Goal: Entertainment & Leisure: Consume media (video, audio)

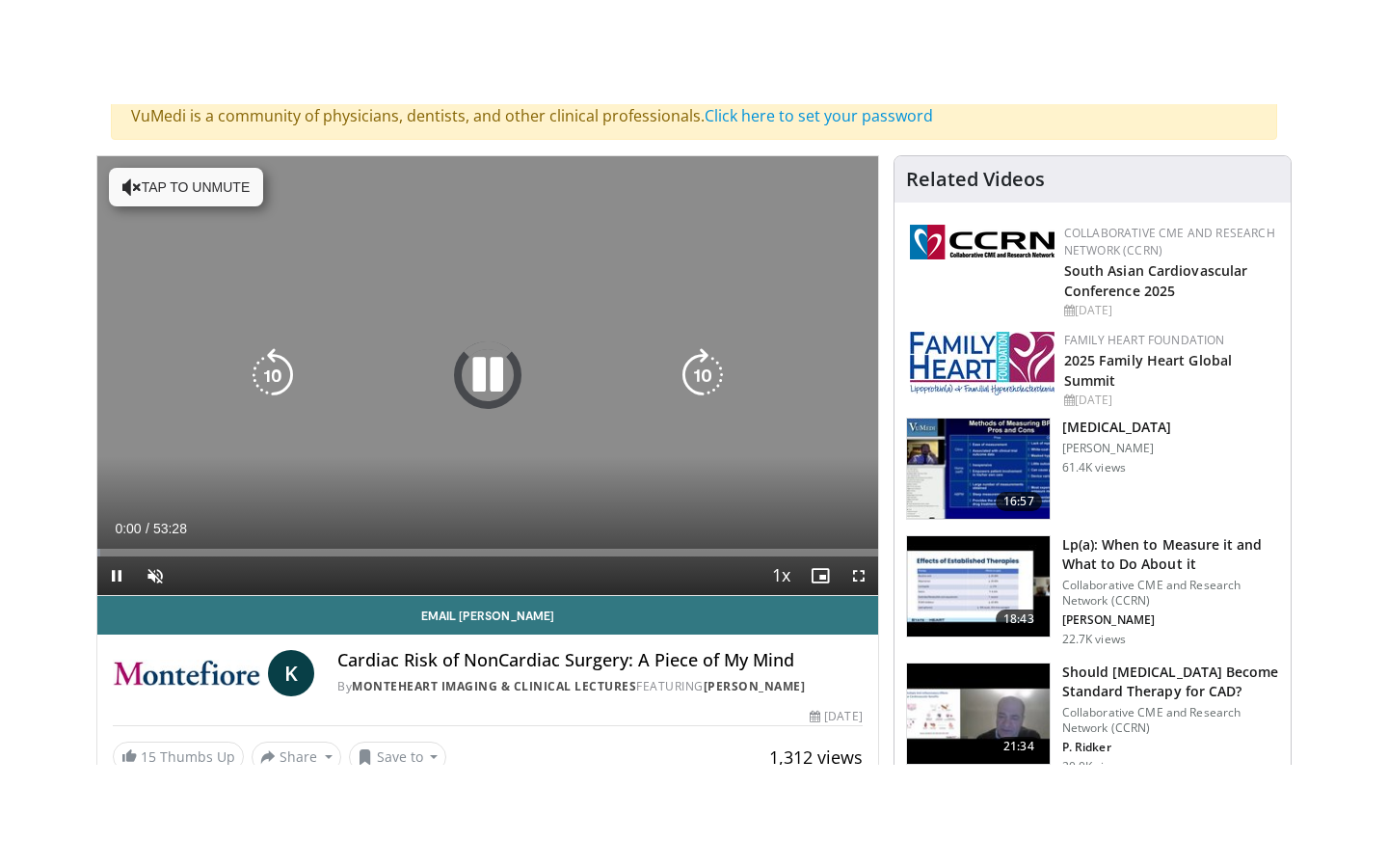
scroll to position [170, 0]
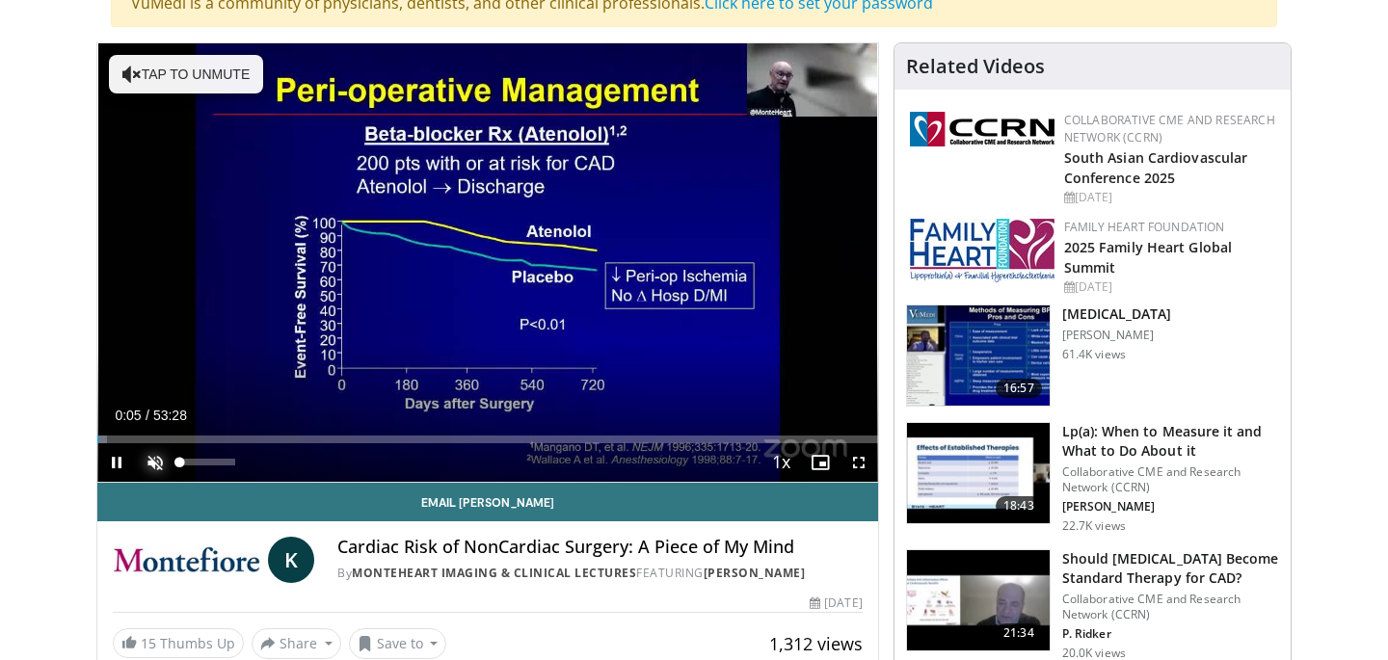
click at [150, 464] on span "Video Player" at bounding box center [155, 462] width 39 height 39
click at [861, 462] on span "Video Player" at bounding box center [859, 462] width 39 height 39
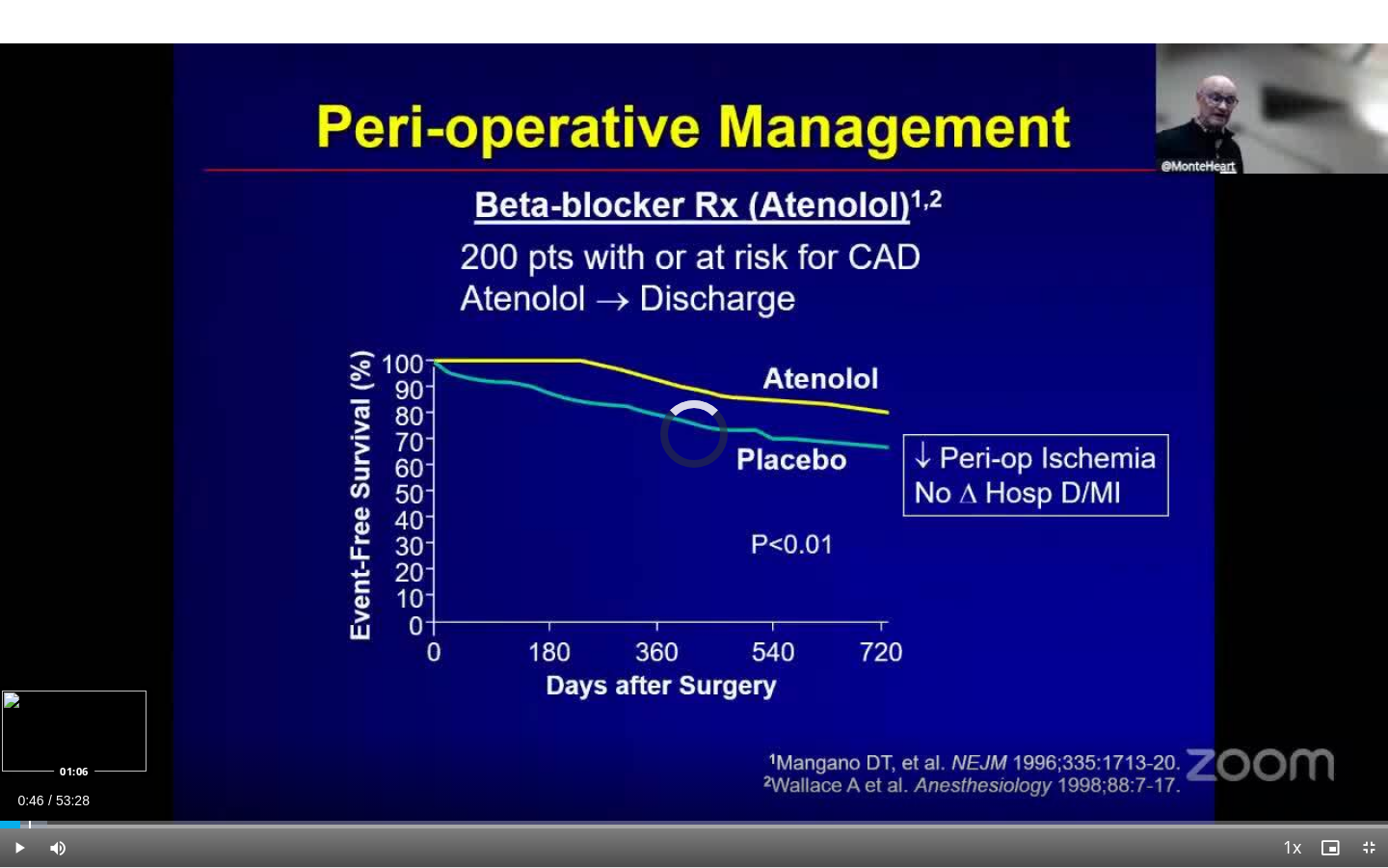
click at [29, 659] on div "Progress Bar" at bounding box center [30, 824] width 2 height 8
click at [14, 659] on span "Video Player" at bounding box center [19, 847] width 39 height 39
click at [21, 659] on span "Video Player" at bounding box center [19, 847] width 39 height 39
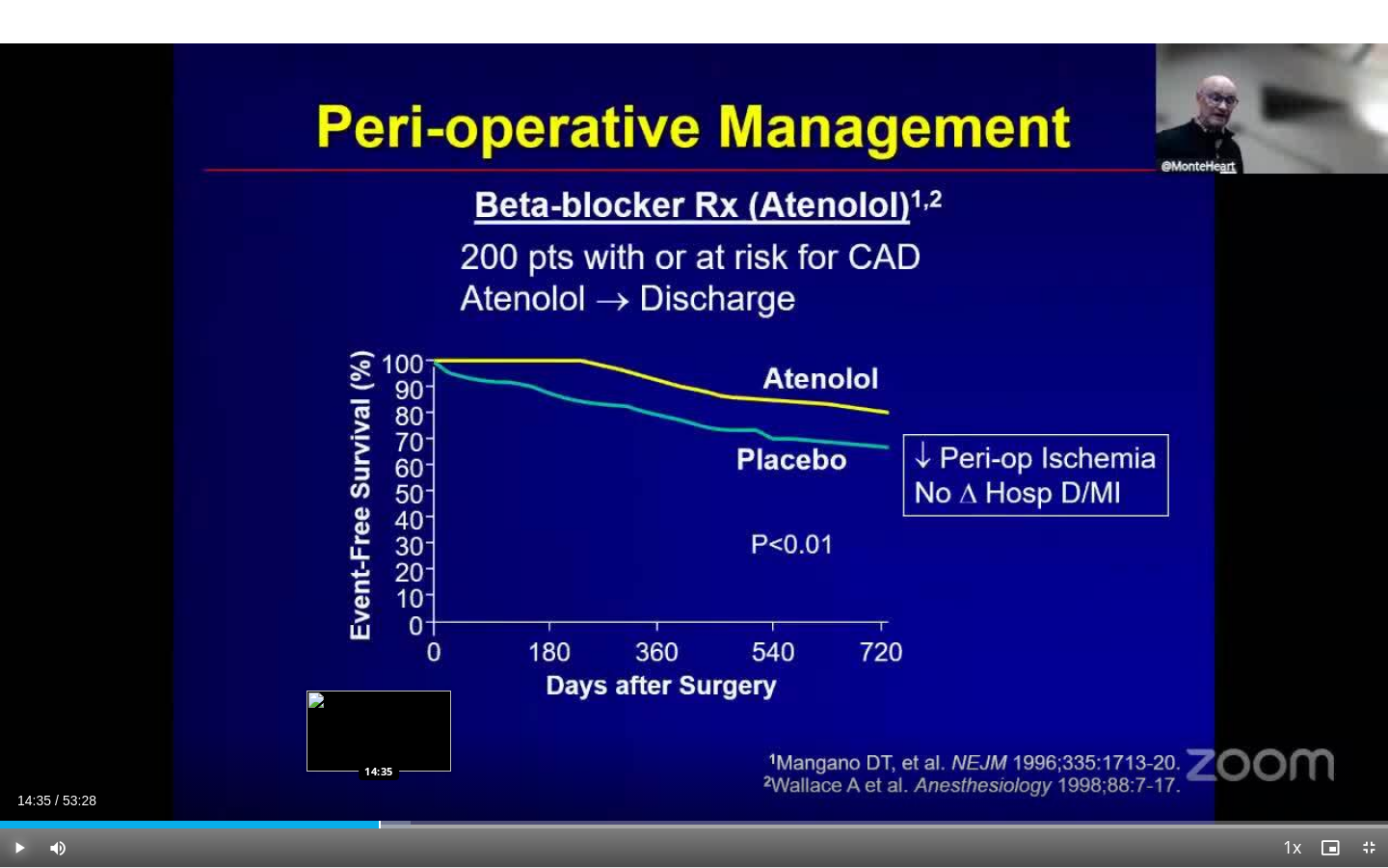
click at [379, 659] on div "Progress Bar" at bounding box center [380, 824] width 2 height 8
click at [426, 659] on div "Progress Bar" at bounding box center [427, 824] width 2 height 8
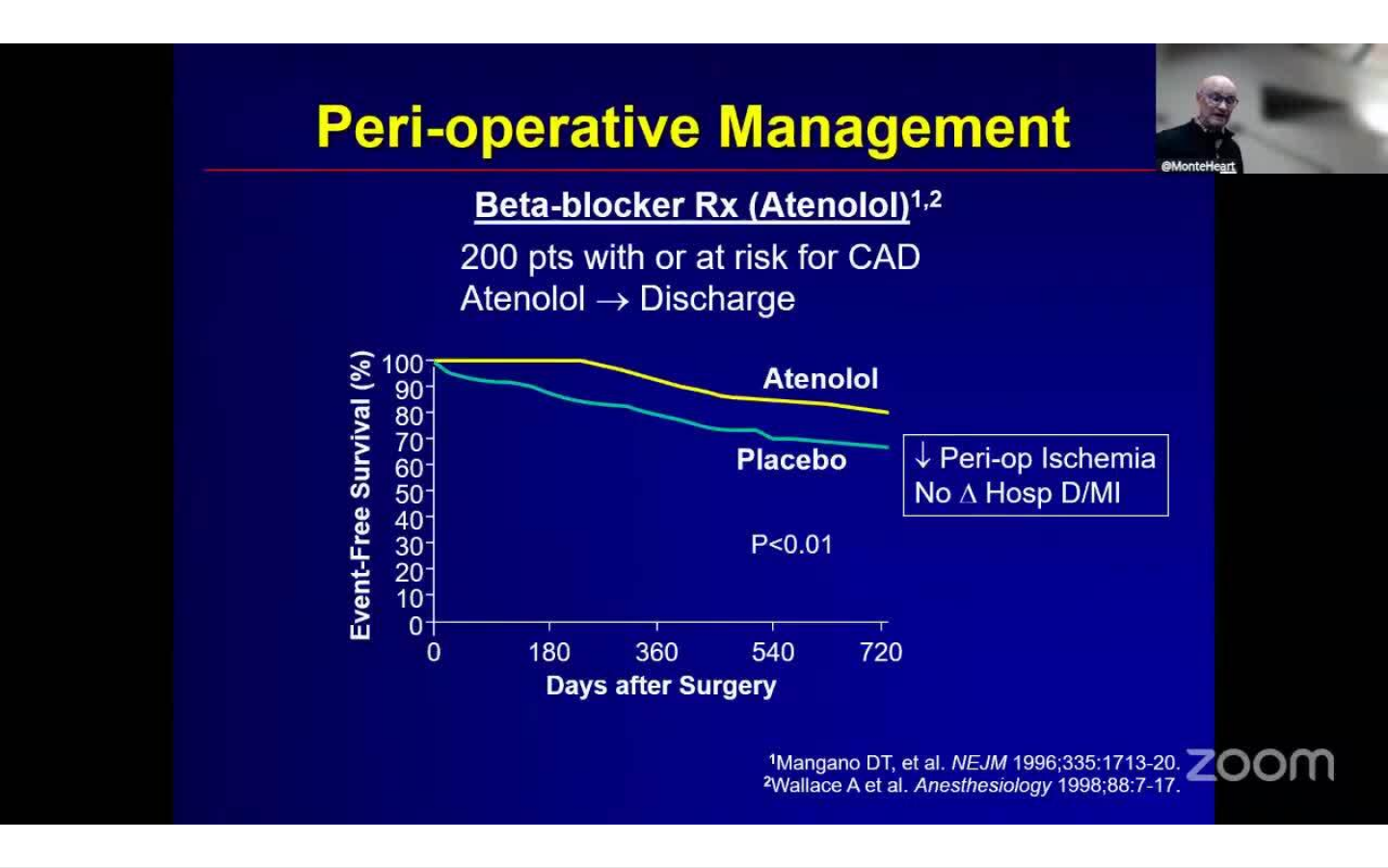
click at [432, 659] on video-js "**********" at bounding box center [694, 434] width 1388 height 868
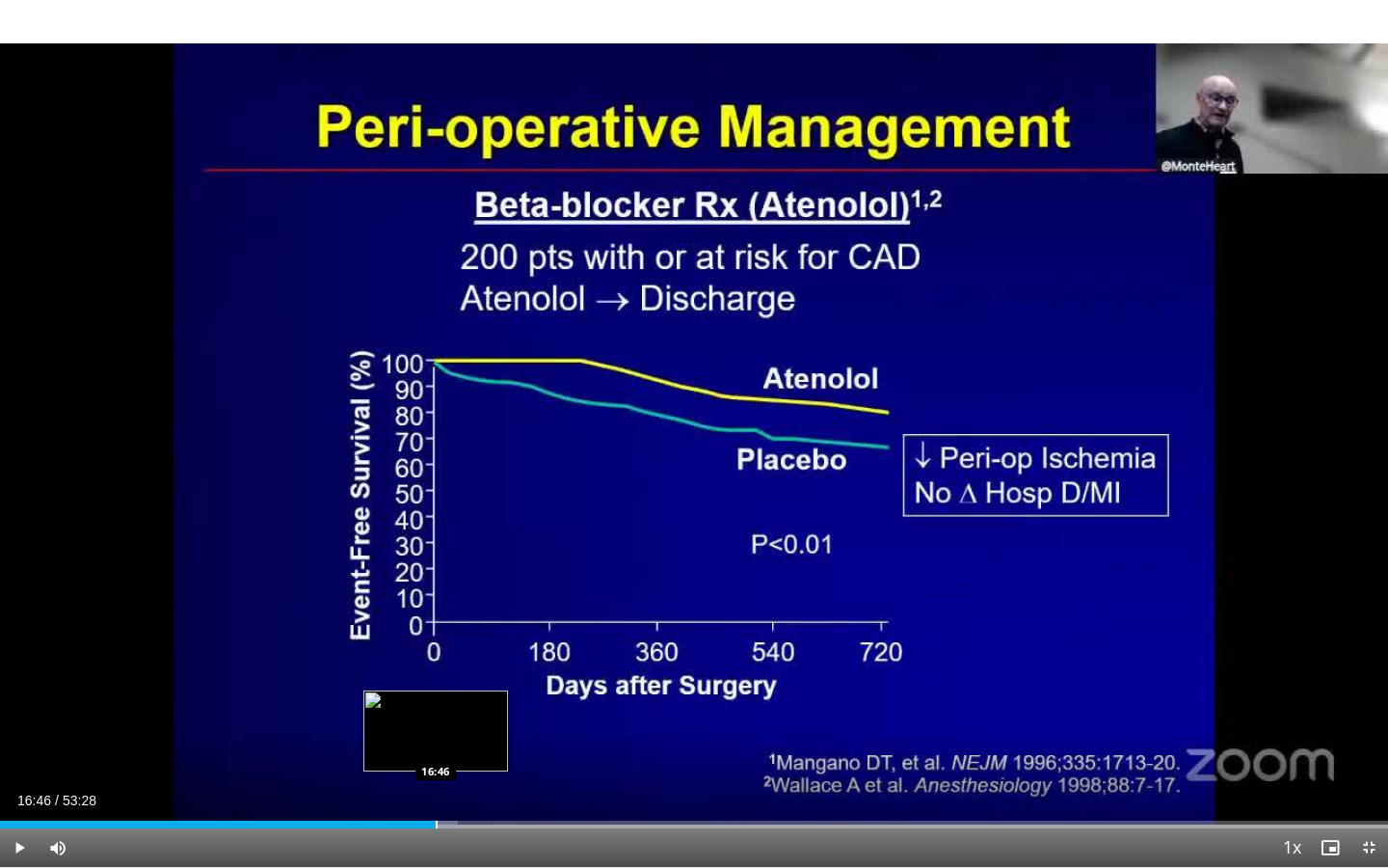
click at [436, 659] on div "Progress Bar" at bounding box center [437, 824] width 2 height 8
click at [443, 659] on div "Progress Bar" at bounding box center [444, 824] width 2 height 8
click at [459, 659] on div "Progress Bar" at bounding box center [460, 824] width 2 height 8
click at [471, 659] on div "Progress Bar" at bounding box center [472, 824] width 2 height 8
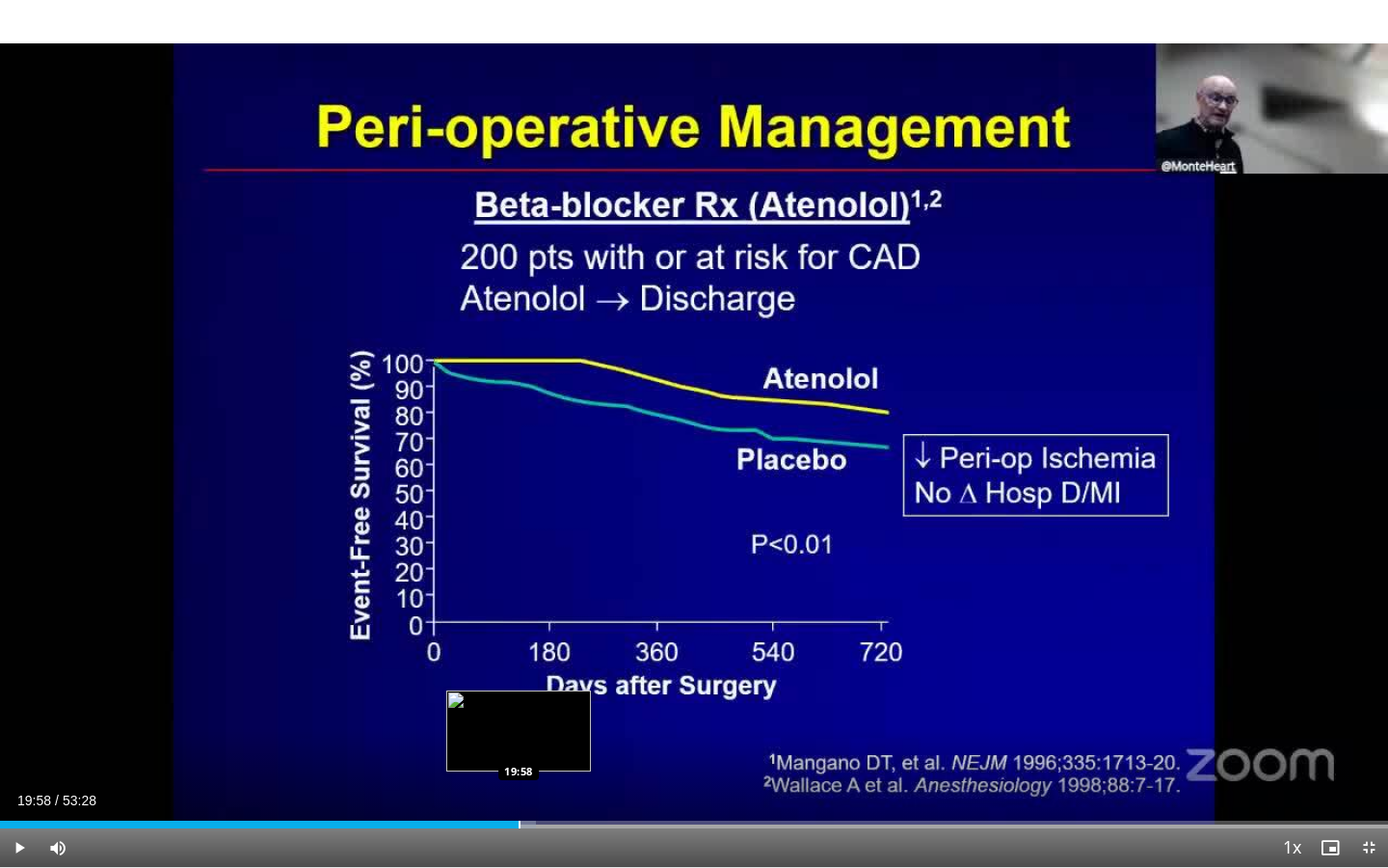
click at [518, 659] on div "Loaded : 38.59% 19:58 19:58" at bounding box center [694, 824] width 1388 height 8
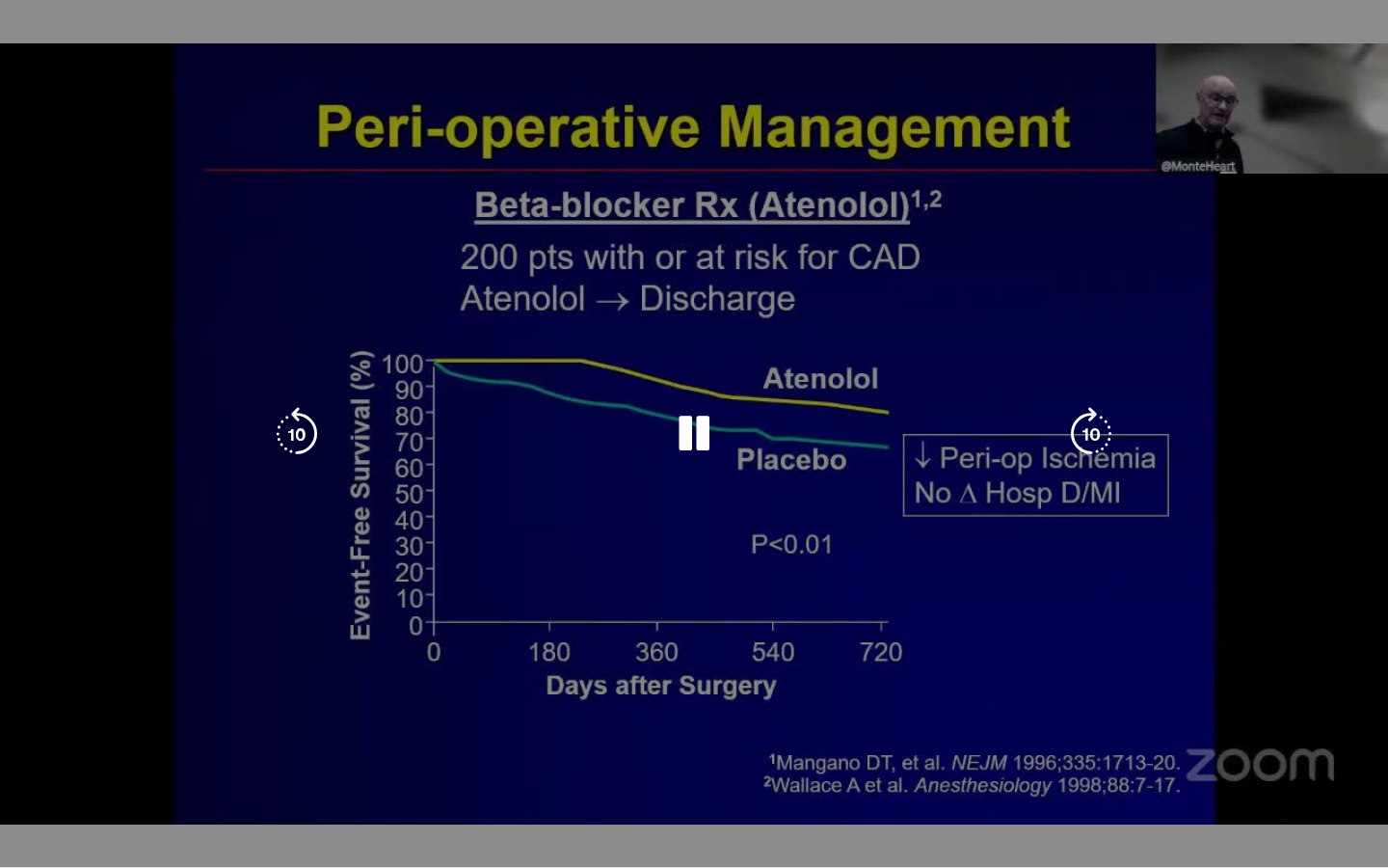
click at [529, 659] on div "10 seconds Tap to unmute" at bounding box center [694, 433] width 1388 height 867
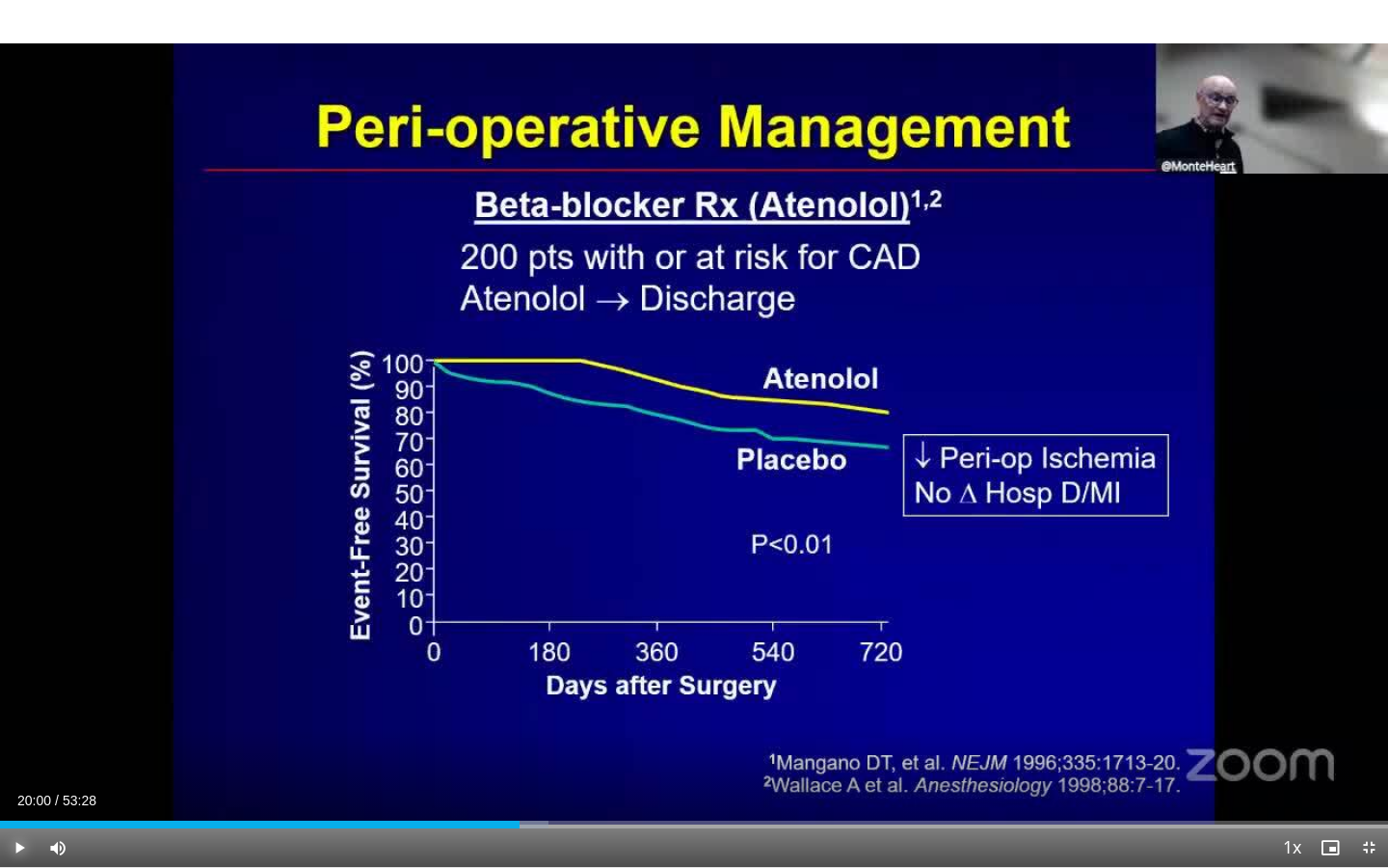
click at [16, 659] on span "Video Player" at bounding box center [19, 847] width 39 height 39
click at [529, 659] on div "Progress Bar" at bounding box center [530, 824] width 2 height 8
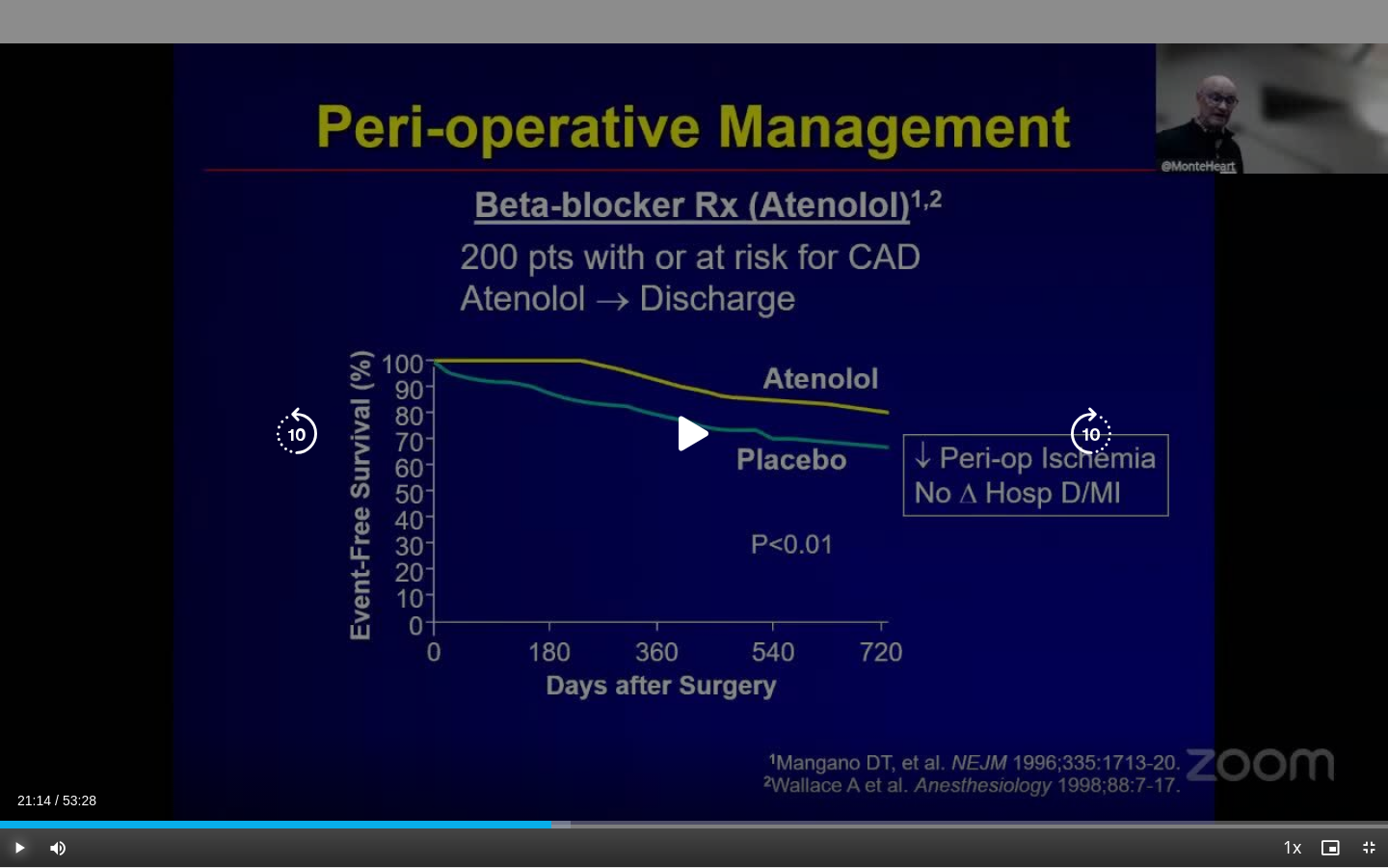
click at [0, 0] on div "Progress Bar" at bounding box center [0, 0] width 0 height 0
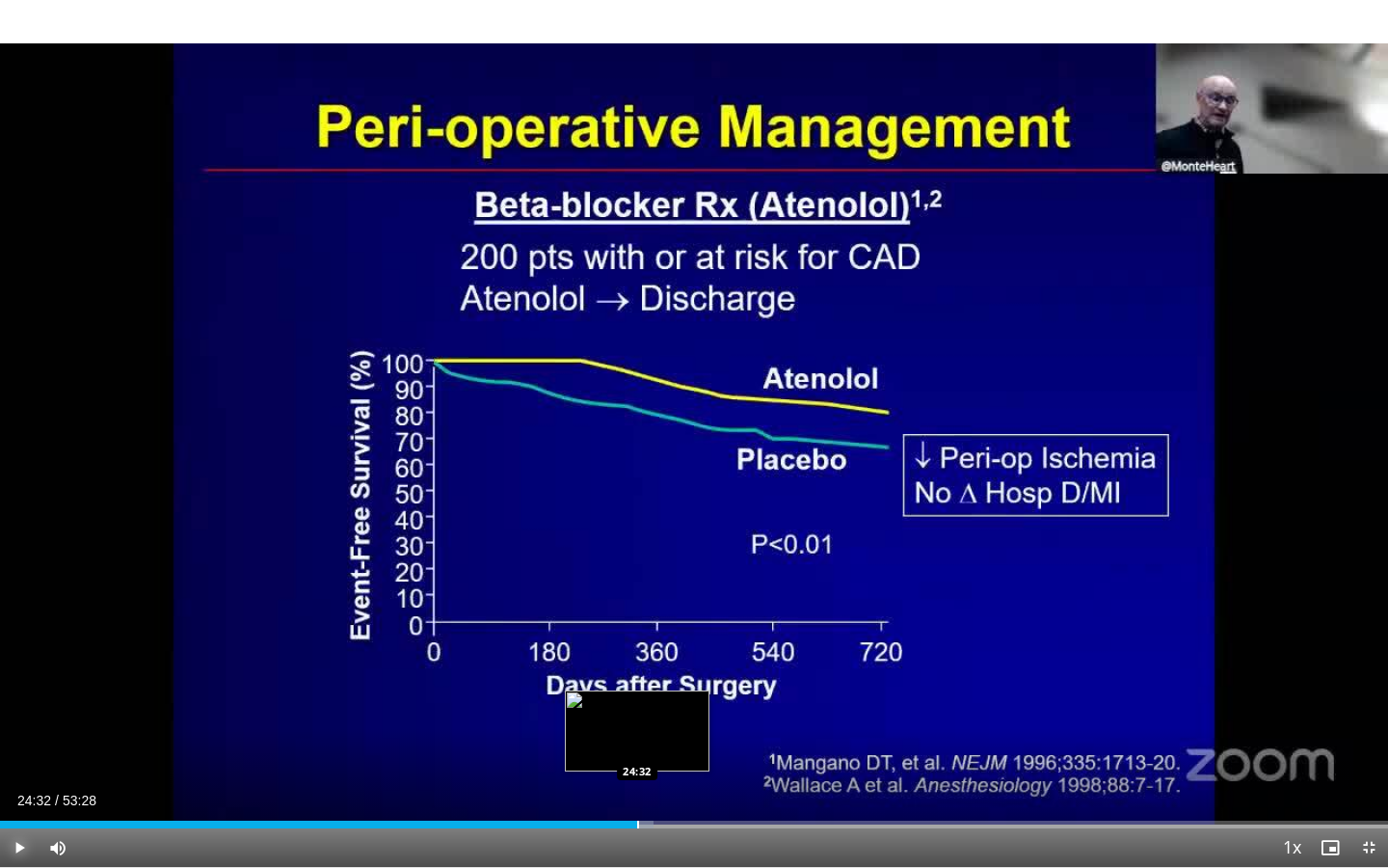
click at [637, 659] on div "Progress Bar" at bounding box center [638, 824] width 2 height 8
click at [654, 659] on div "Progress Bar" at bounding box center [655, 824] width 2 height 8
click at [665, 659] on div "Progress Bar" at bounding box center [666, 824] width 2 height 8
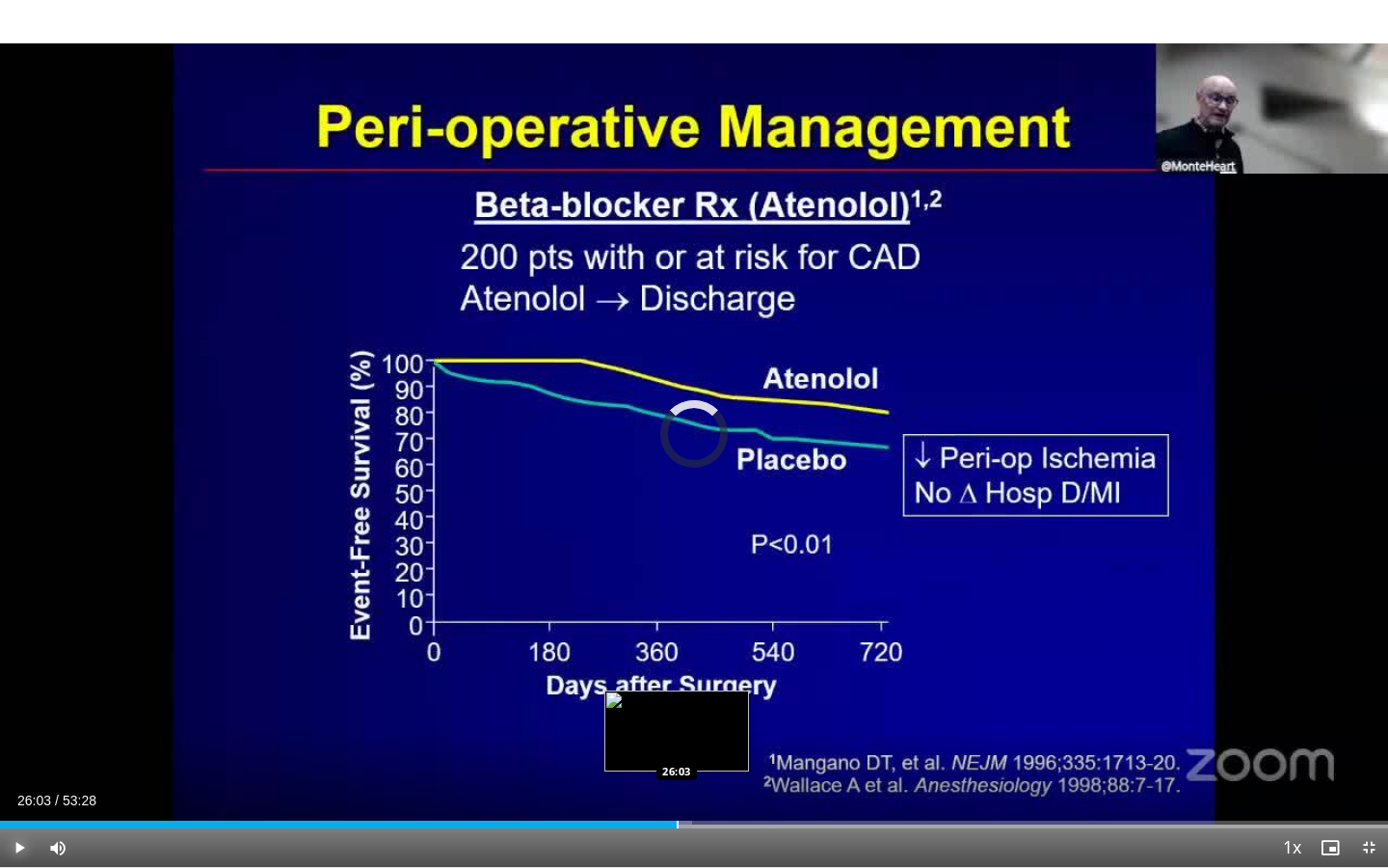
click at [677, 659] on div "Progress Bar" at bounding box center [678, 824] width 2 height 8
click at [688, 659] on div "Progress Bar" at bounding box center [689, 824] width 2 height 8
click at [713, 659] on div "Progress Bar" at bounding box center [714, 824] width 2 height 8
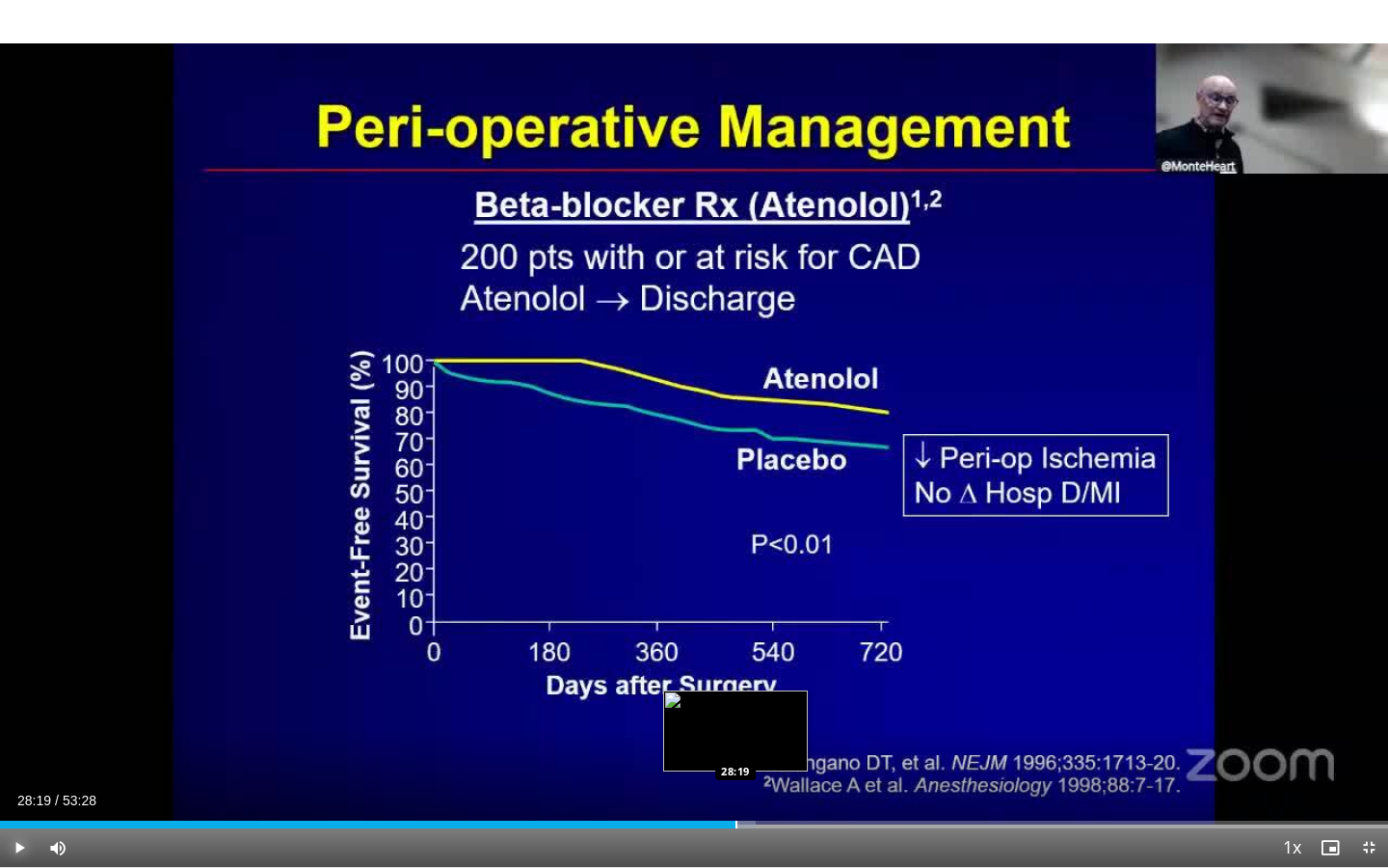
click at [736, 659] on div "Progress Bar" at bounding box center [737, 824] width 2 height 8
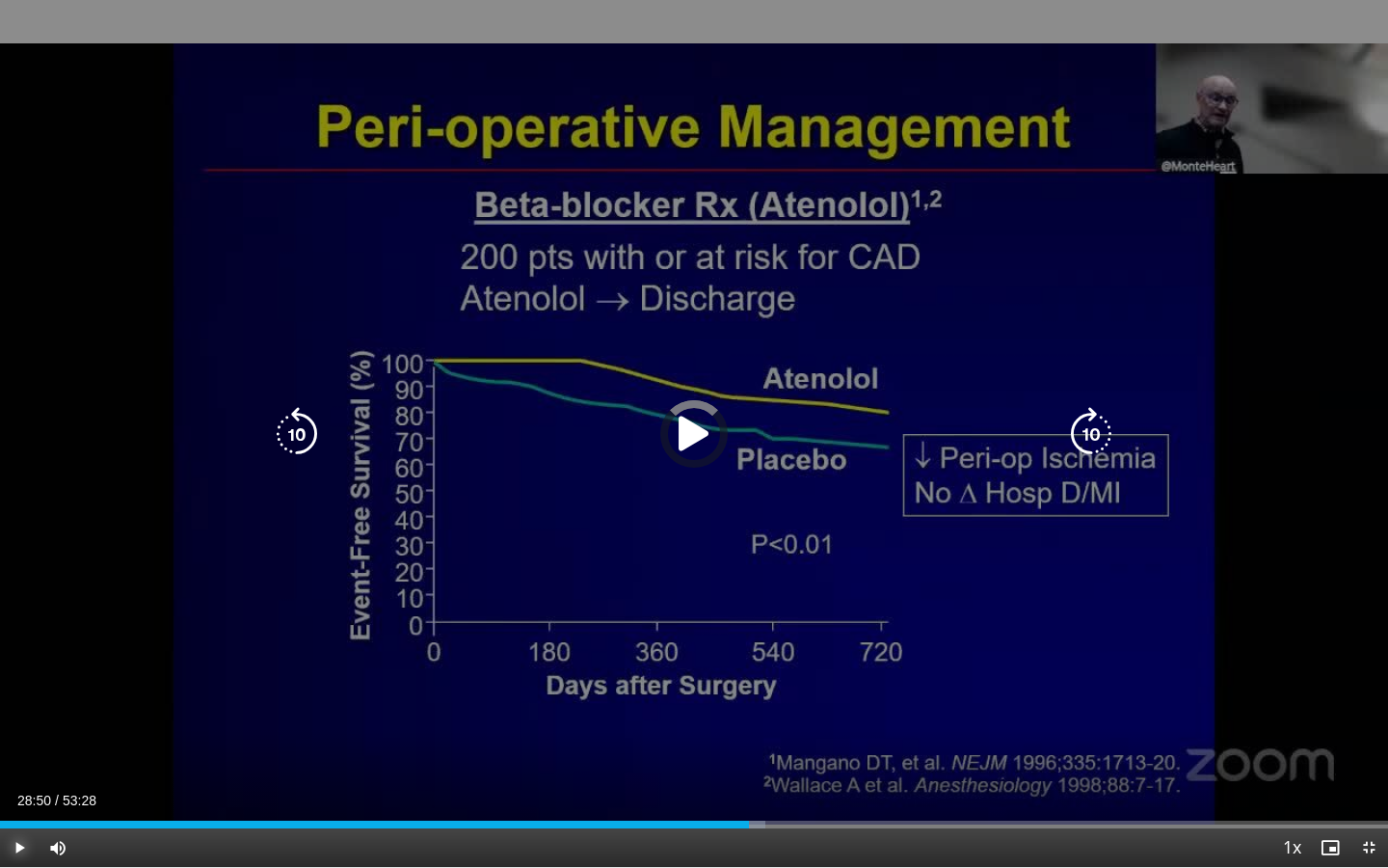
click at [748, 659] on div "Loaded : 55.17% 28:50 28:50" at bounding box center [694, 824] width 1388 height 8
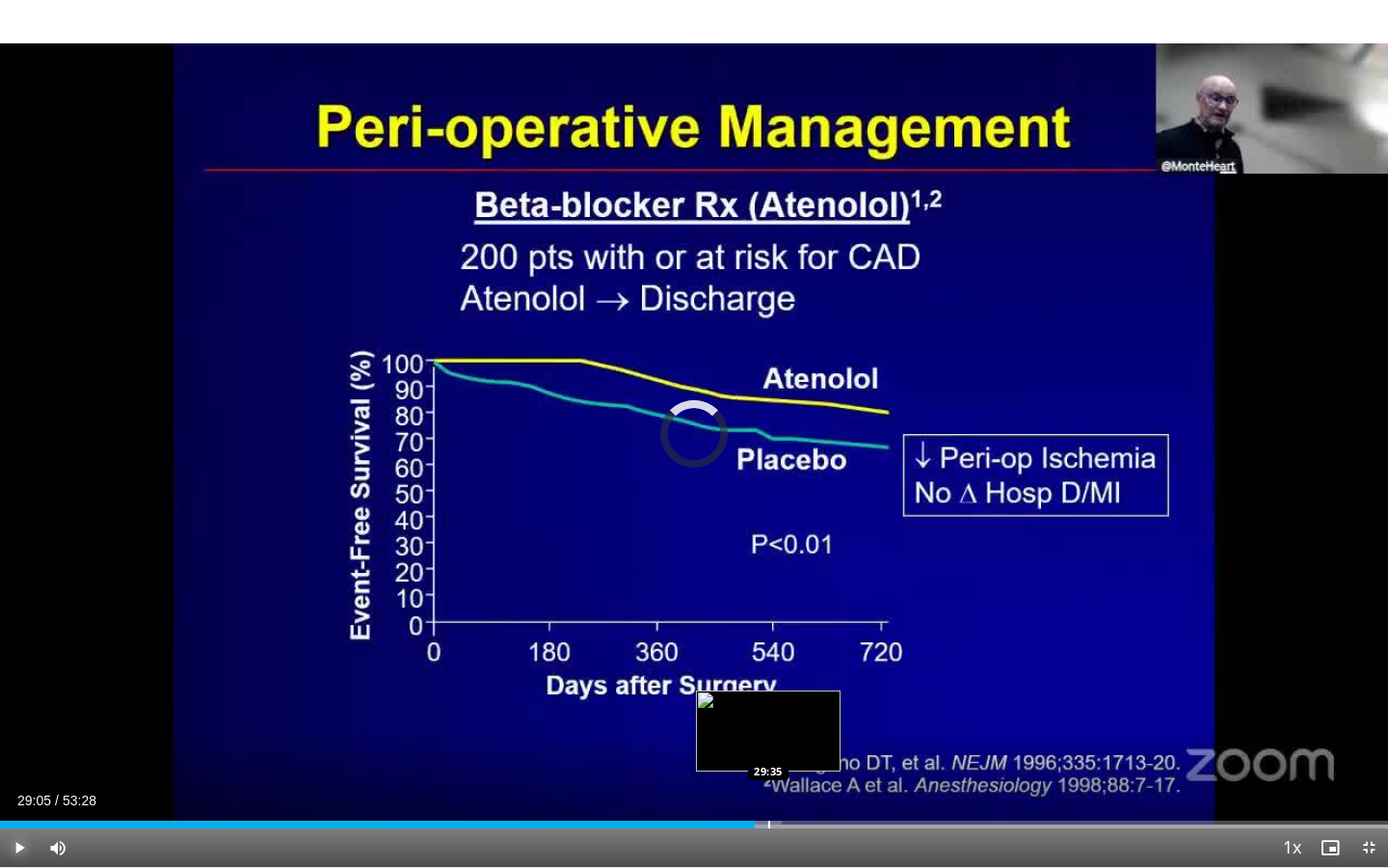
click at [768, 659] on div "Progress Bar" at bounding box center [769, 824] width 2 height 8
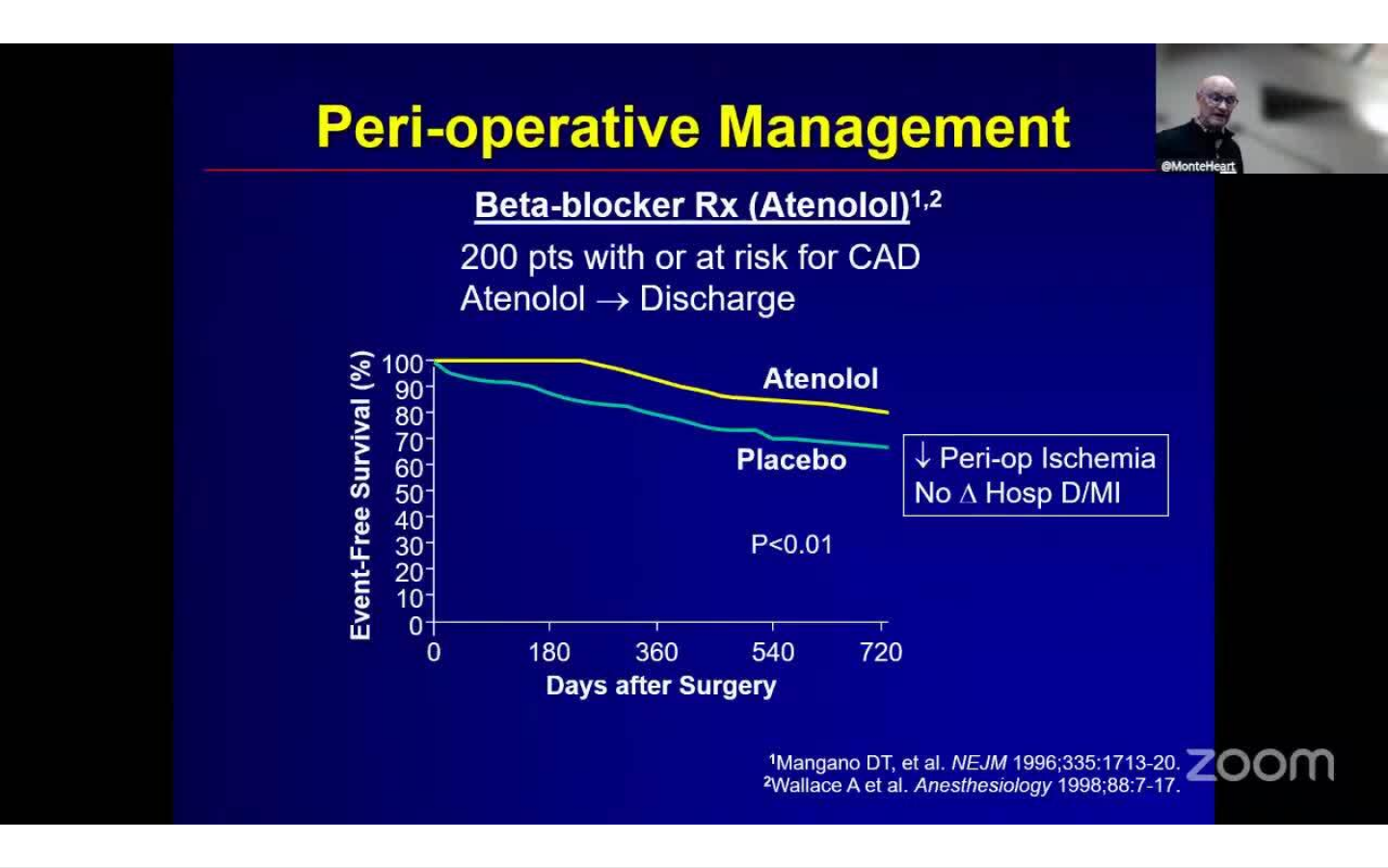
click at [780, 659] on video-js "**********" at bounding box center [694, 434] width 1388 height 868
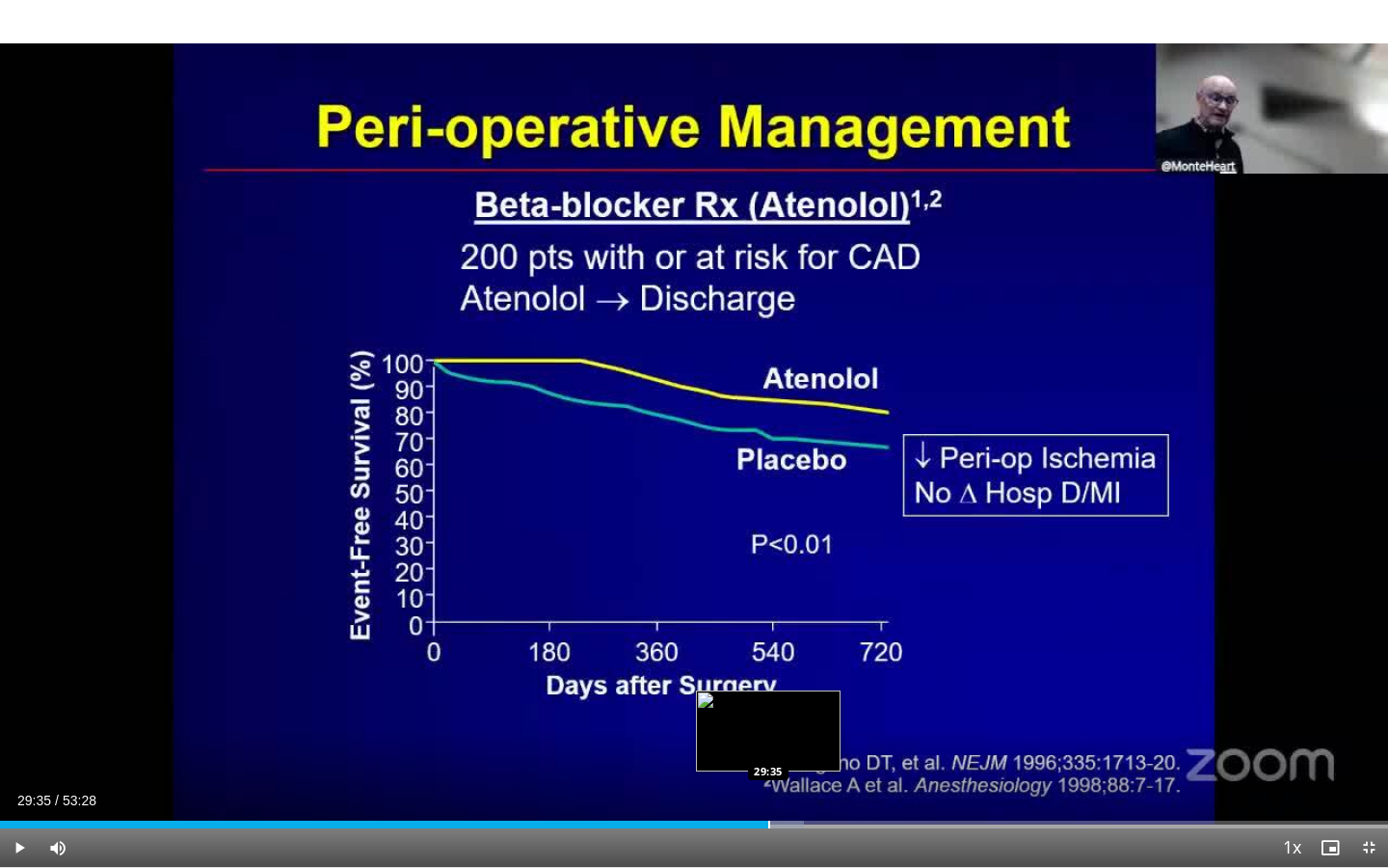
click at [768, 659] on div "Progress Bar" at bounding box center [769, 824] width 2 height 8
click at [786, 659] on div "Progress Bar" at bounding box center [787, 824] width 2 height 8
click at [801, 659] on div "Progress Bar" at bounding box center [802, 824] width 2 height 8
click at [813, 659] on div "Progress Bar" at bounding box center [814, 824] width 2 height 8
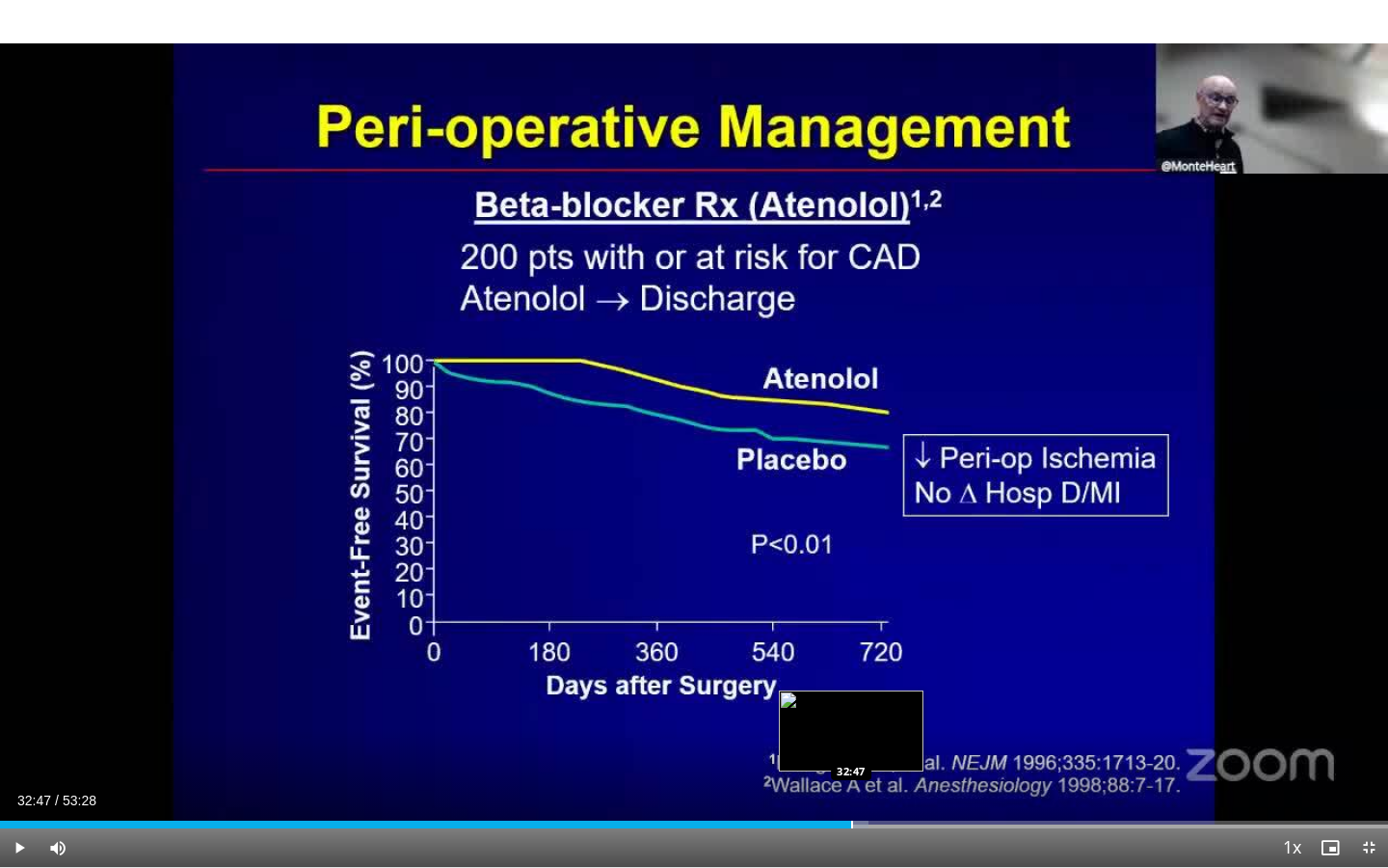
click at [851, 659] on div "Progress Bar" at bounding box center [852, 824] width 2 height 8
click at [868, 659] on div "Loaded : 63.49% 33:27 33:27" at bounding box center [694, 824] width 1388 height 8
click at [878, 659] on div "Progress Bar" at bounding box center [879, 824] width 2 height 8
click at [890, 659] on div "Progress Bar" at bounding box center [891, 824] width 2 height 8
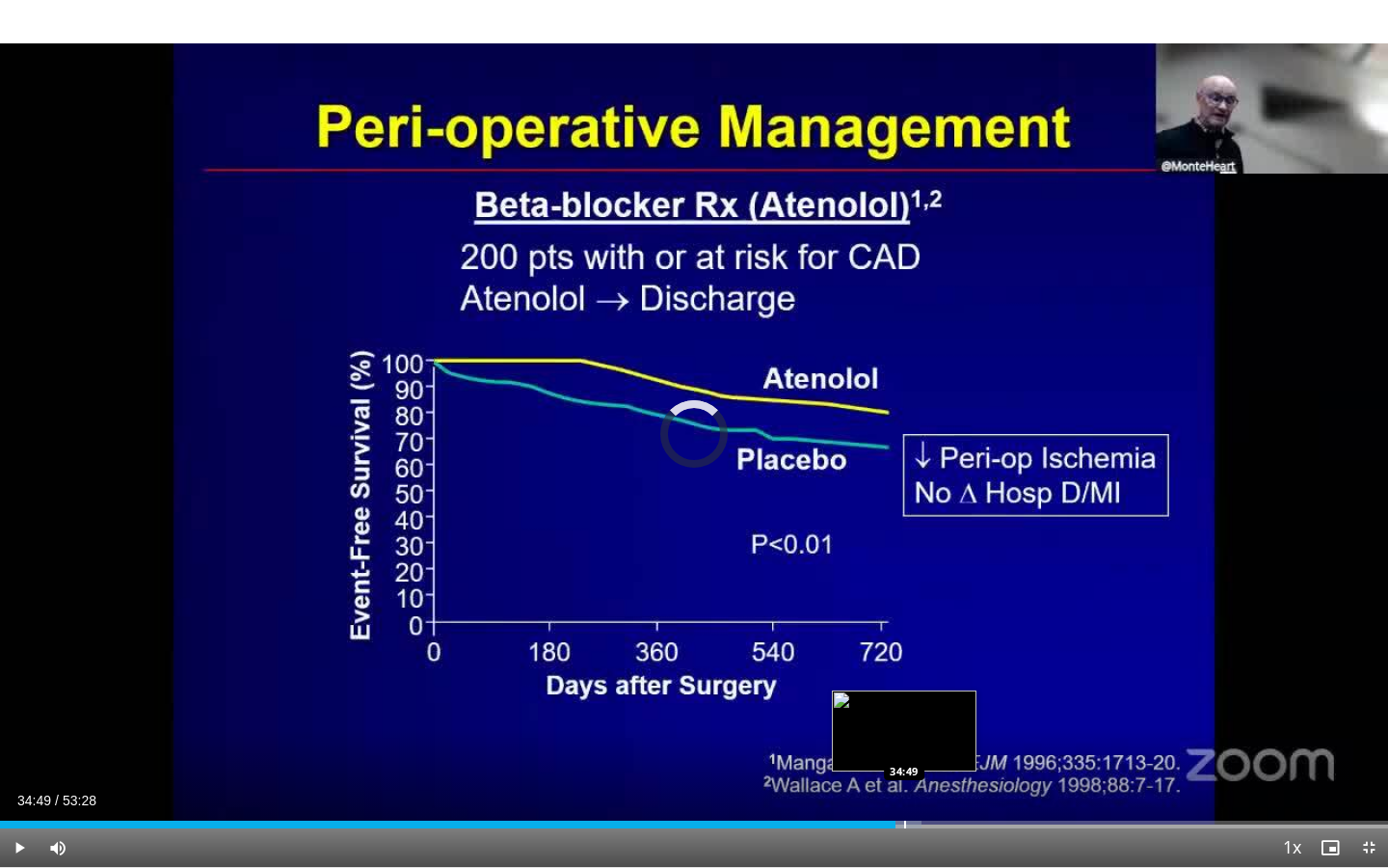
click at [904, 659] on div "Progress Bar" at bounding box center [905, 824] width 2 height 8
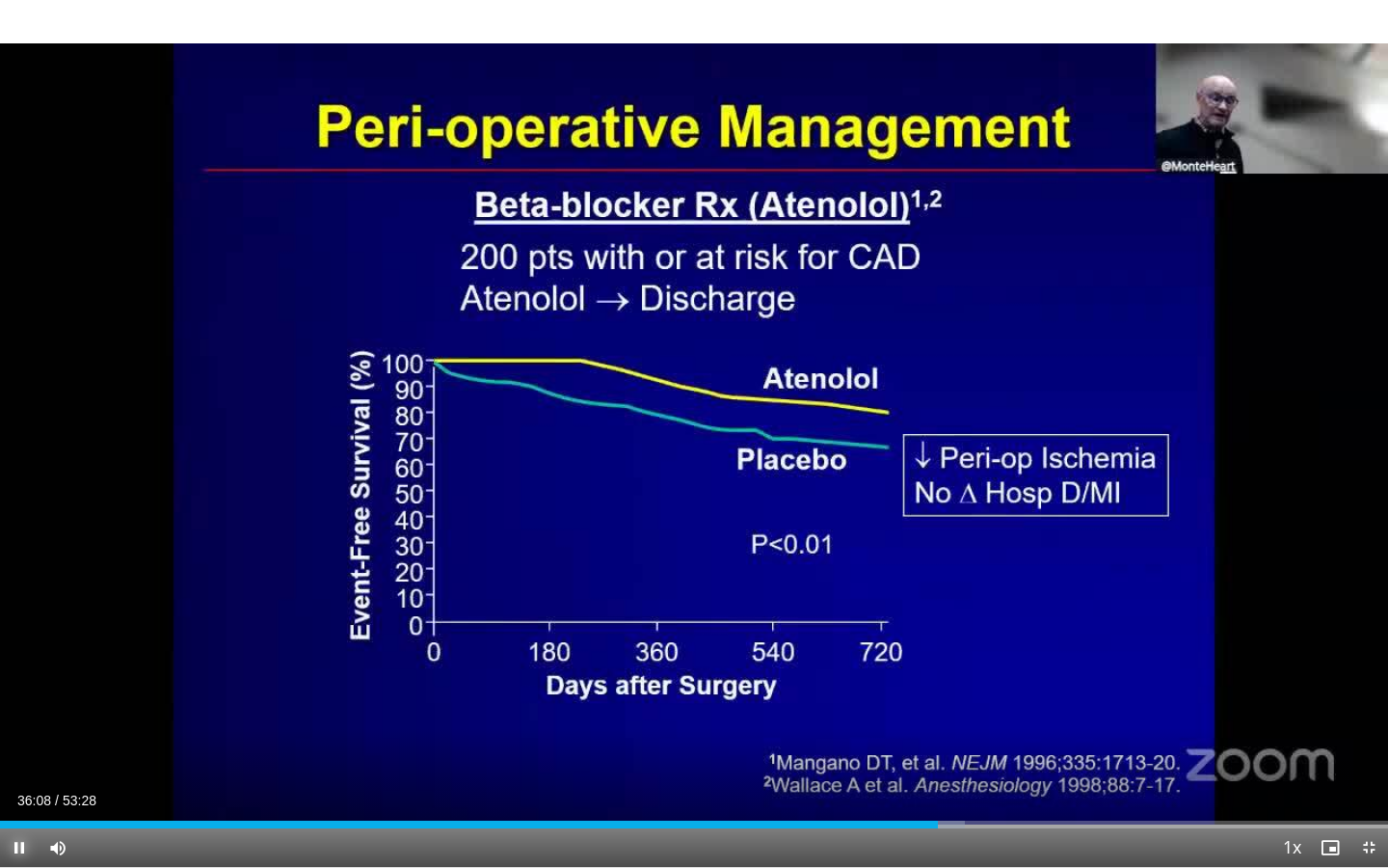
click at [22, 659] on span "Video Player" at bounding box center [19, 847] width 39 height 39
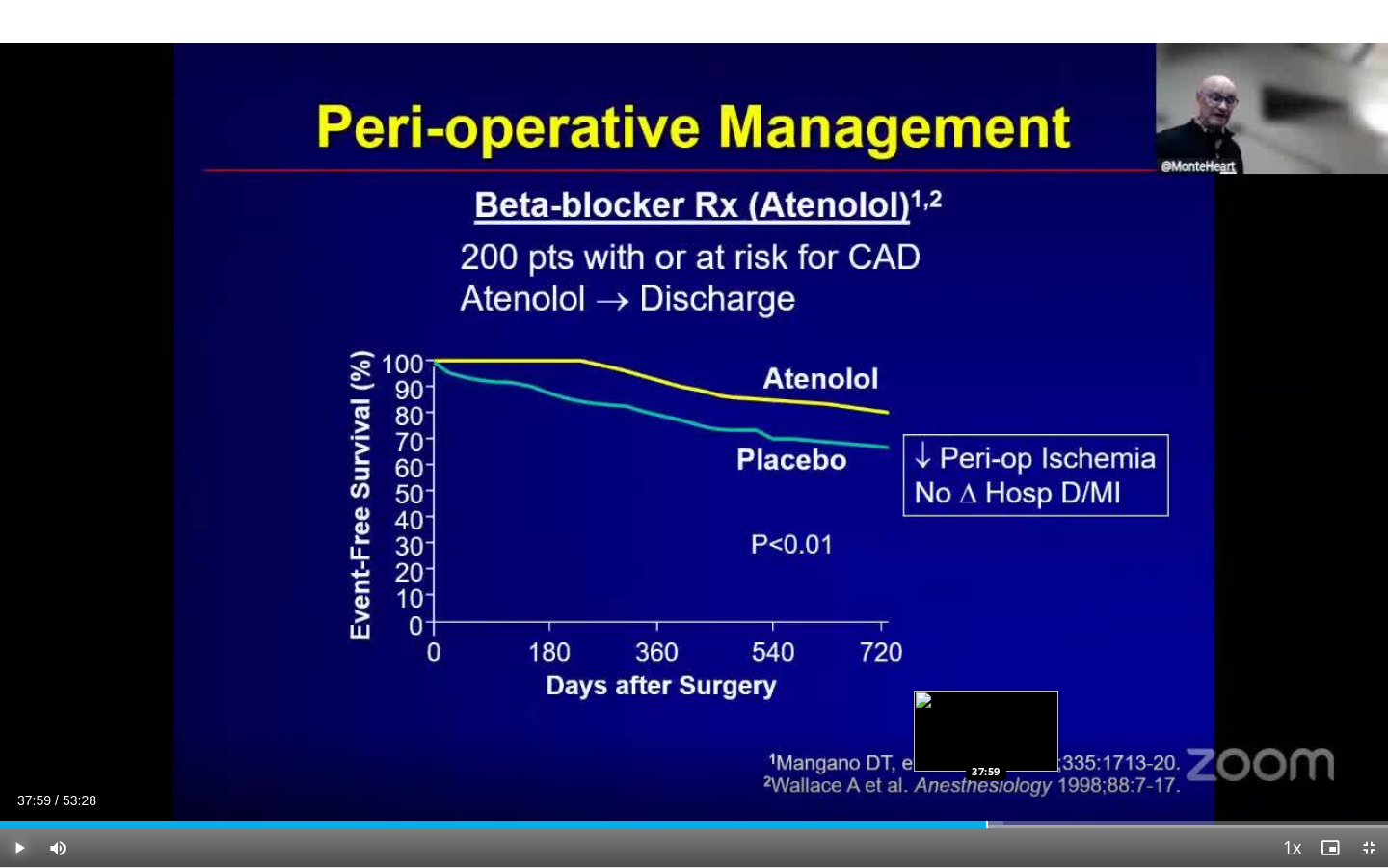
click at [986, 659] on div "Progress Bar" at bounding box center [987, 824] width 2 height 8
click at [996, 659] on div "Progress Bar" at bounding box center [997, 824] width 2 height 8
click at [1014, 659] on div "Progress Bar" at bounding box center [1015, 824] width 2 height 8
click at [1033, 659] on div "Progress Bar" at bounding box center [1034, 824] width 2 height 8
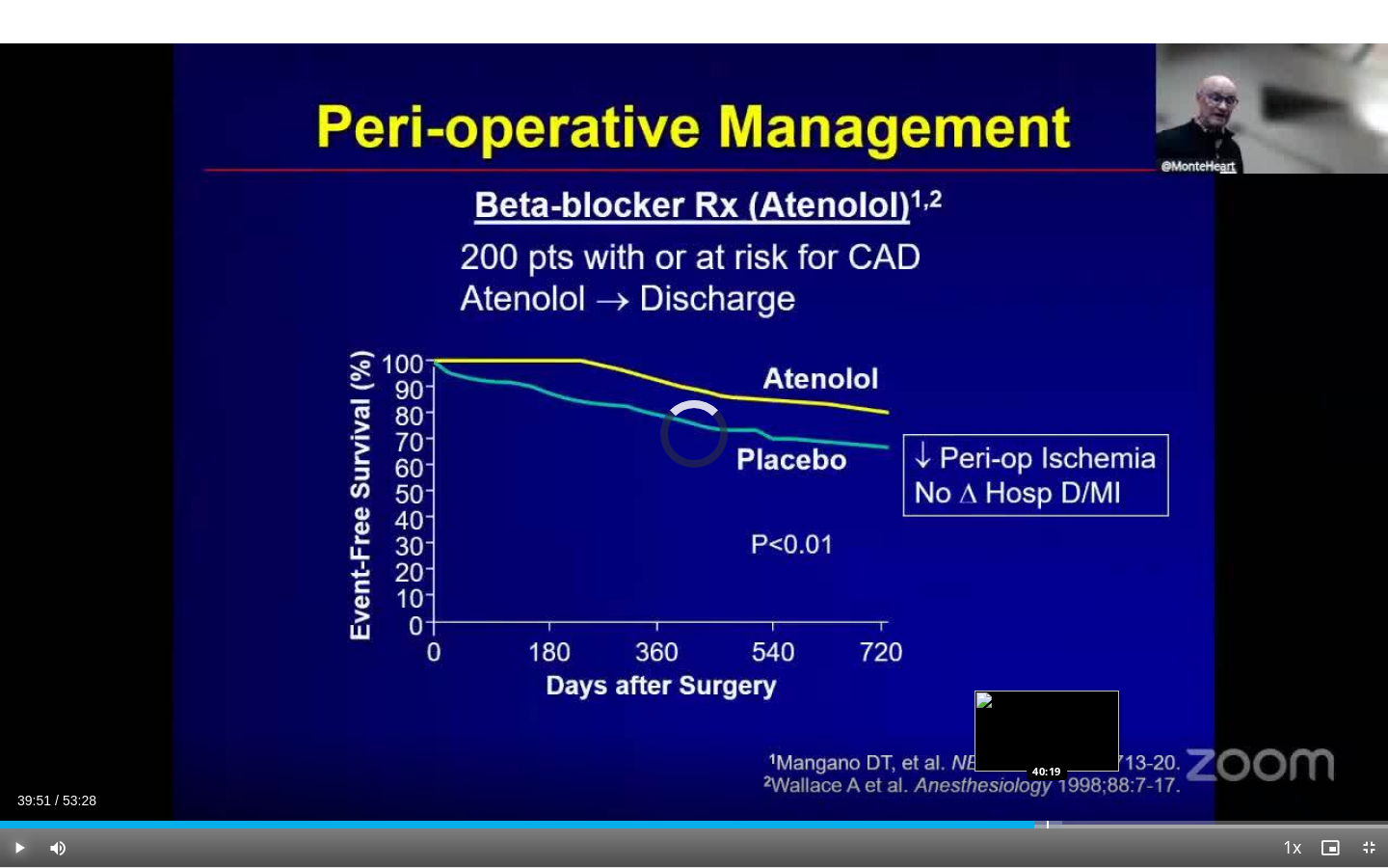
click at [1047, 659] on div "Progress Bar" at bounding box center [1048, 824] width 2 height 8
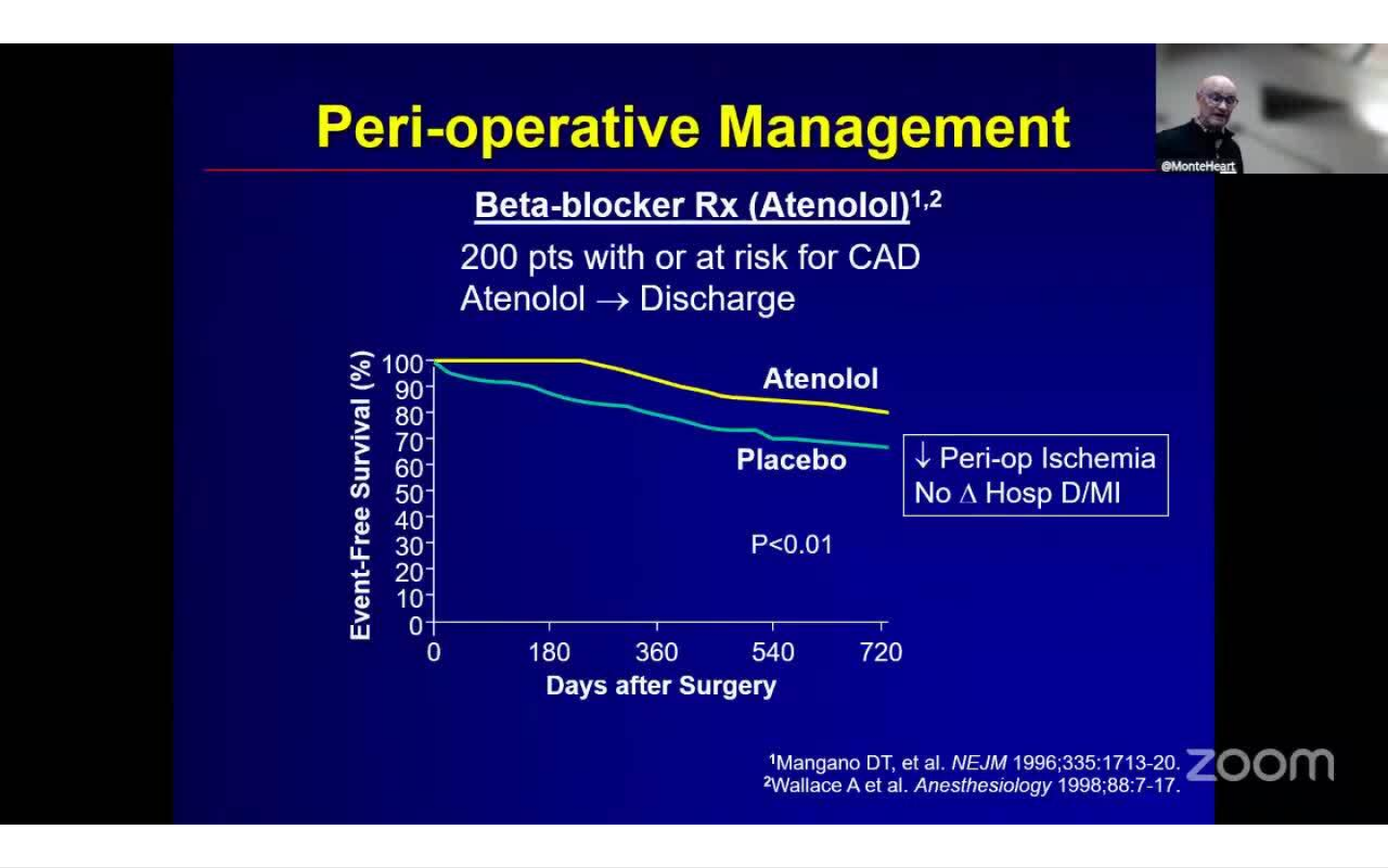
click at [1076, 659] on video-js "**********" at bounding box center [694, 434] width 1388 height 868
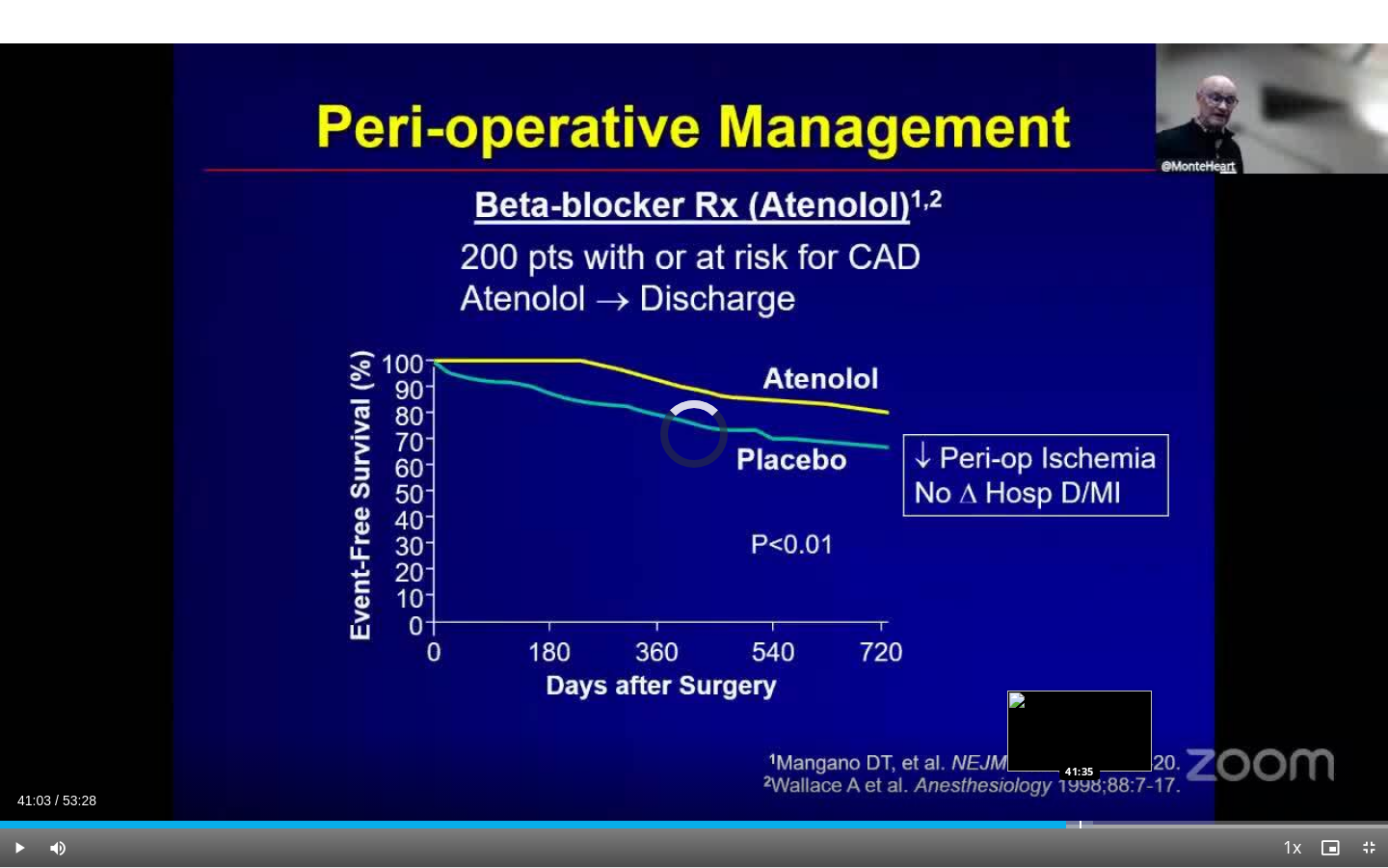
click at [1079, 659] on div "Loaded : 78.74% 41:03 41:35" at bounding box center [694, 824] width 1388 height 8
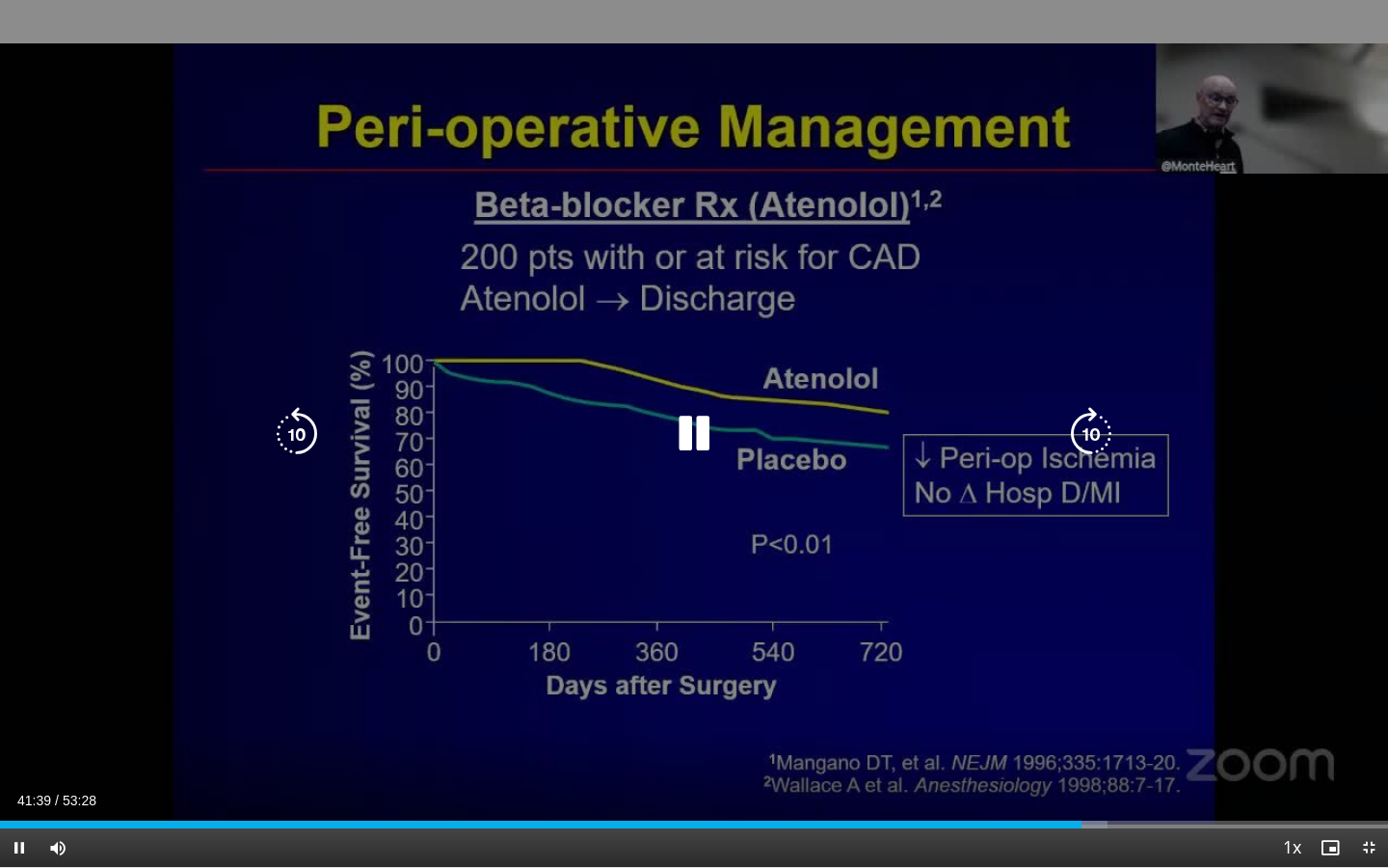
click at [1088, 659] on video-js "**********" at bounding box center [694, 434] width 1388 height 868
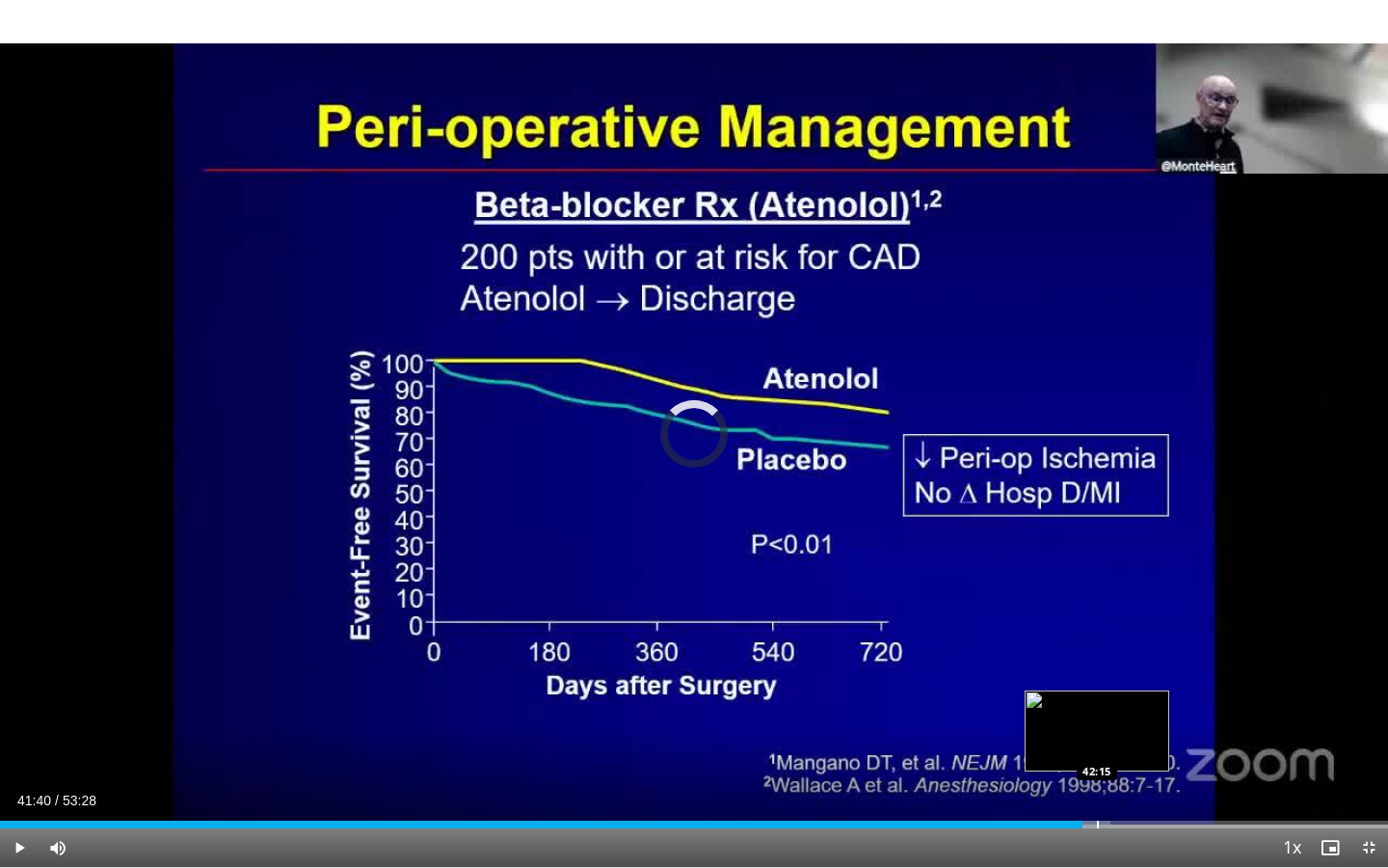
click at [1097, 659] on div "Progress Bar" at bounding box center [1098, 824] width 2 height 8
click at [1111, 659] on div "Progress Bar" at bounding box center [1112, 824] width 2 height 8
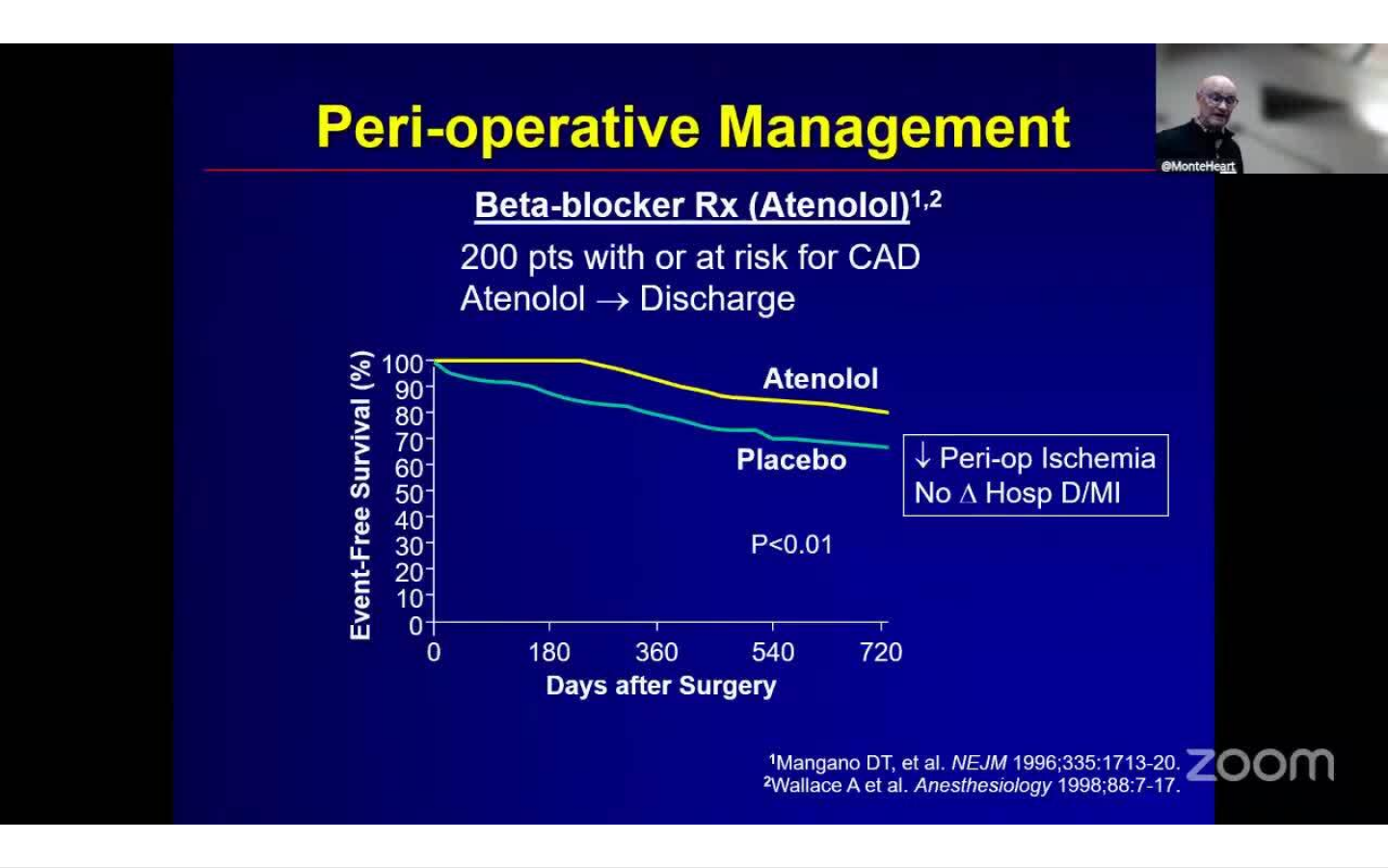
click at [1126, 659] on video-js "**********" at bounding box center [694, 434] width 1388 height 868
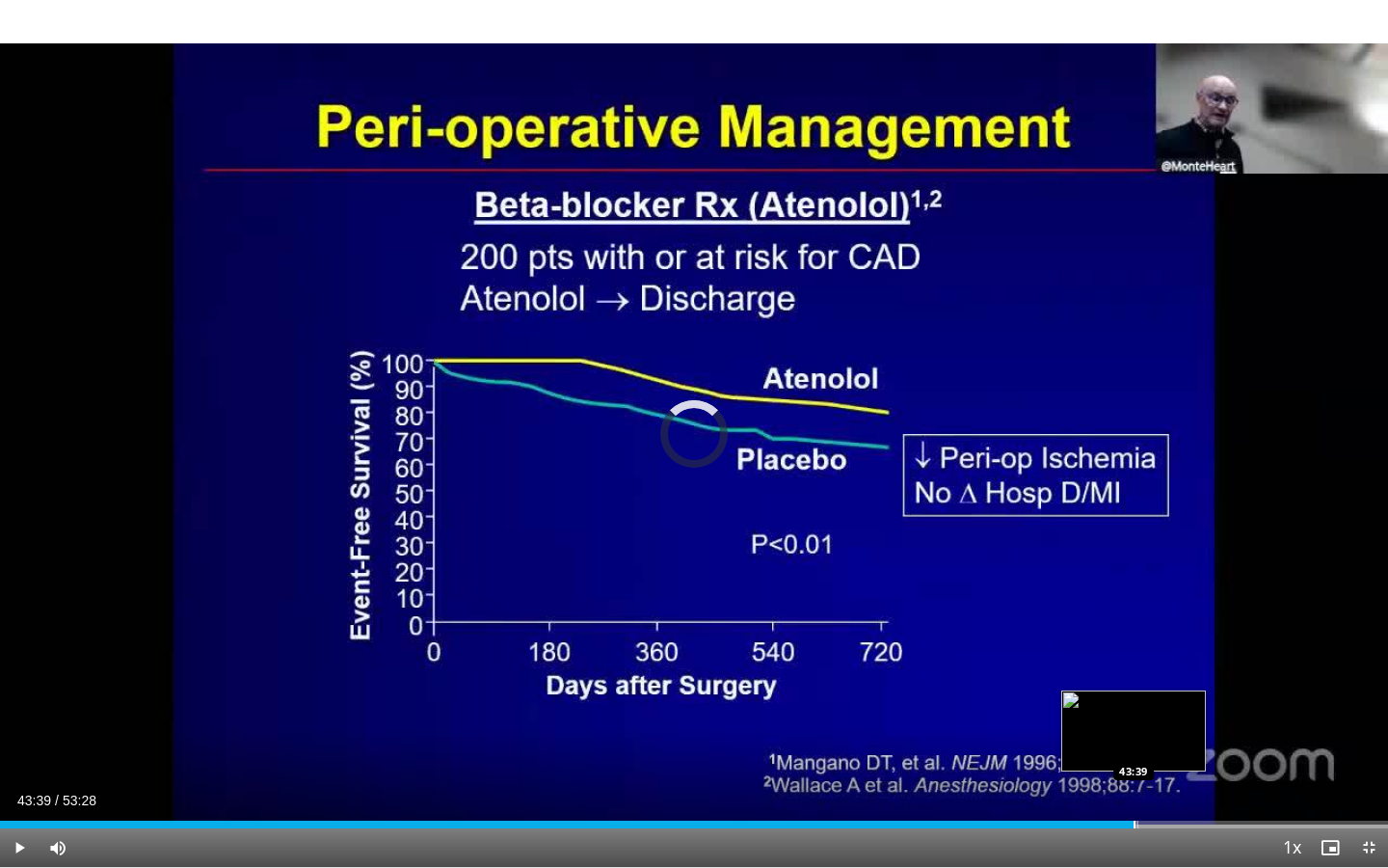
click at [1134, 659] on div "Progress Bar" at bounding box center [1135, 824] width 2 height 8
click at [1156, 659] on video-js "**********" at bounding box center [694, 434] width 1388 height 868
click at [1156, 659] on div "Progress Bar" at bounding box center [1157, 824] width 2 height 8
click at [1170, 659] on div "Progress Bar" at bounding box center [1171, 824] width 2 height 8
click at [1180, 659] on div "Progress Bar" at bounding box center [1181, 824] width 2 height 8
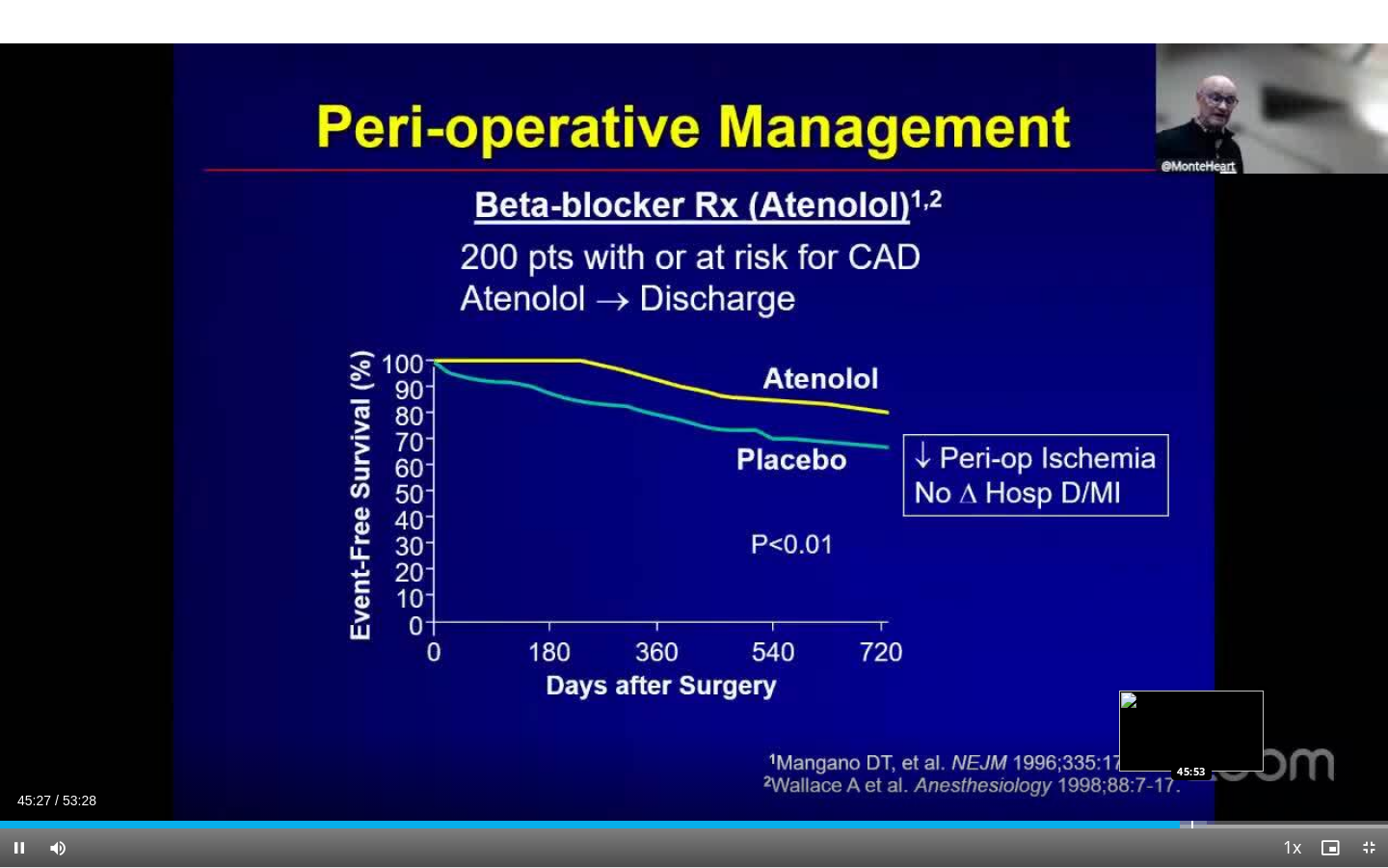
click at [1192, 659] on div "Progress Bar" at bounding box center [1193, 824] width 2 height 8
click at [1216, 659] on div "Progress Bar" at bounding box center [1217, 824] width 2 height 8
click at [1224, 659] on div "Progress Bar" at bounding box center [1225, 824] width 2 height 8
click at [1243, 659] on div "Current Time 47:18 / Duration 53:28 Pause Skip Backward Skip Forward Mute 89% L…" at bounding box center [694, 847] width 1388 height 39
click at [1240, 659] on div "Progress Bar" at bounding box center [1241, 824] width 2 height 8
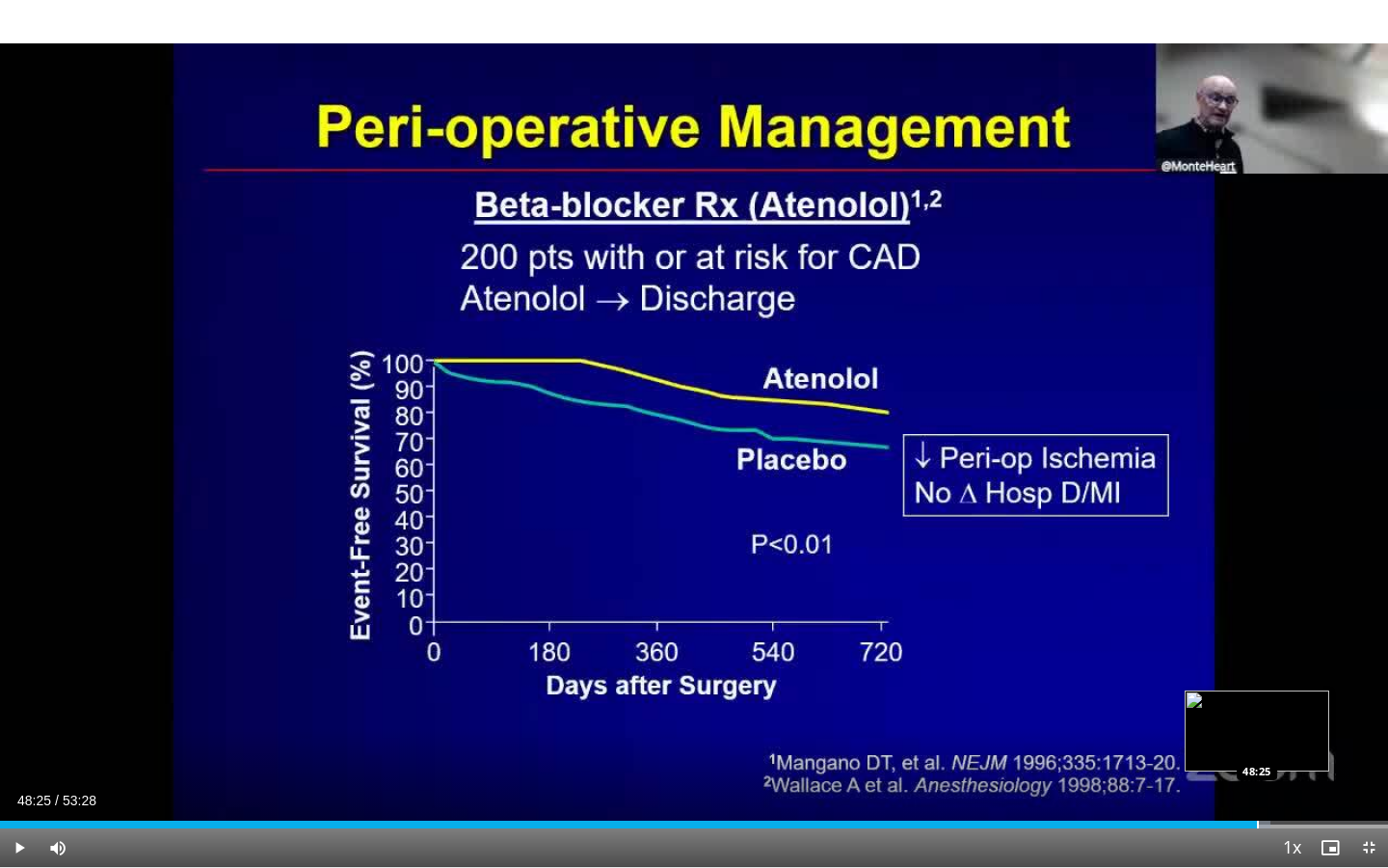
click at [1257, 659] on div "Progress Bar" at bounding box center [1258, 824] width 2 height 8
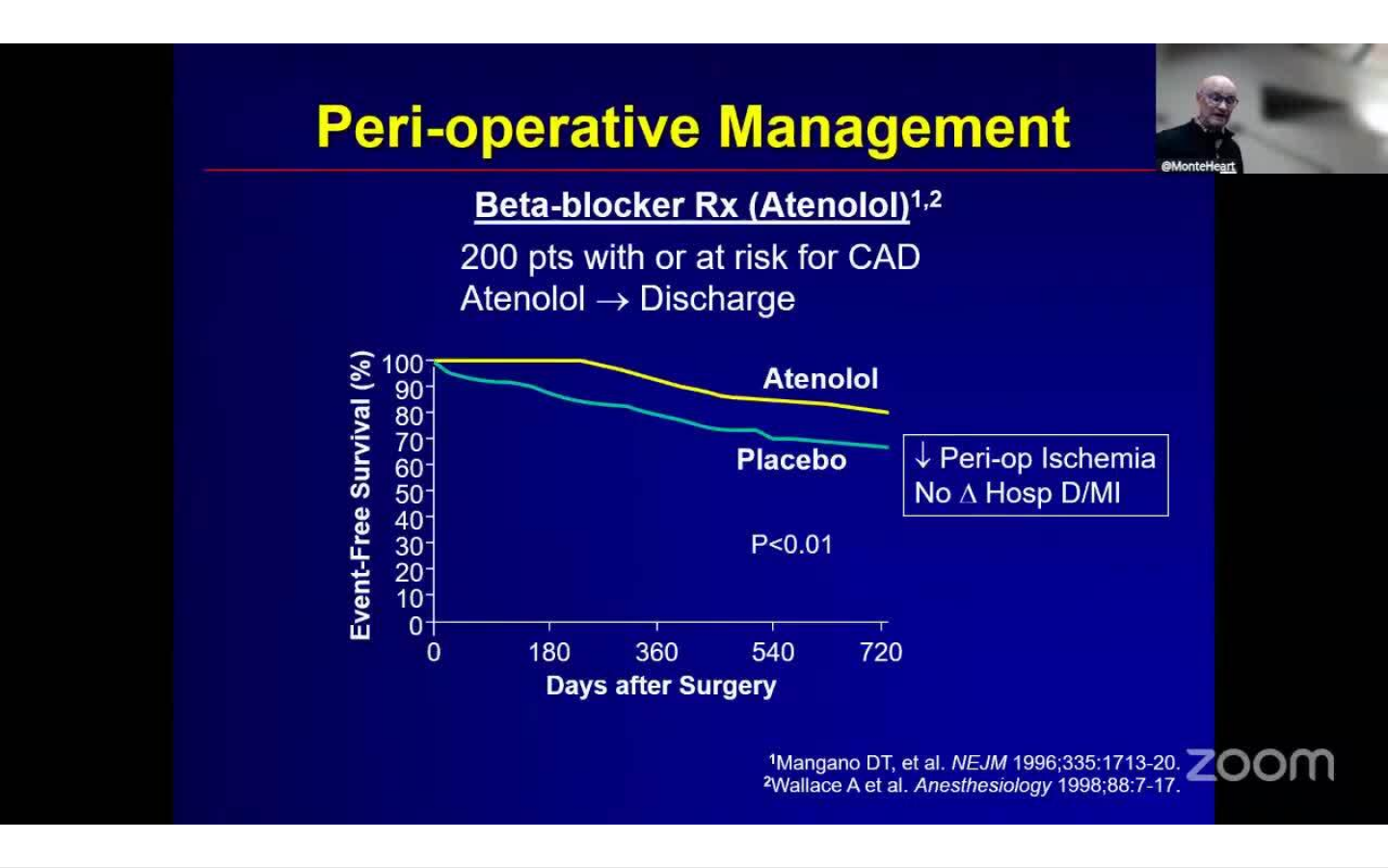
click at [1276, 659] on video-js "**********" at bounding box center [694, 434] width 1388 height 868
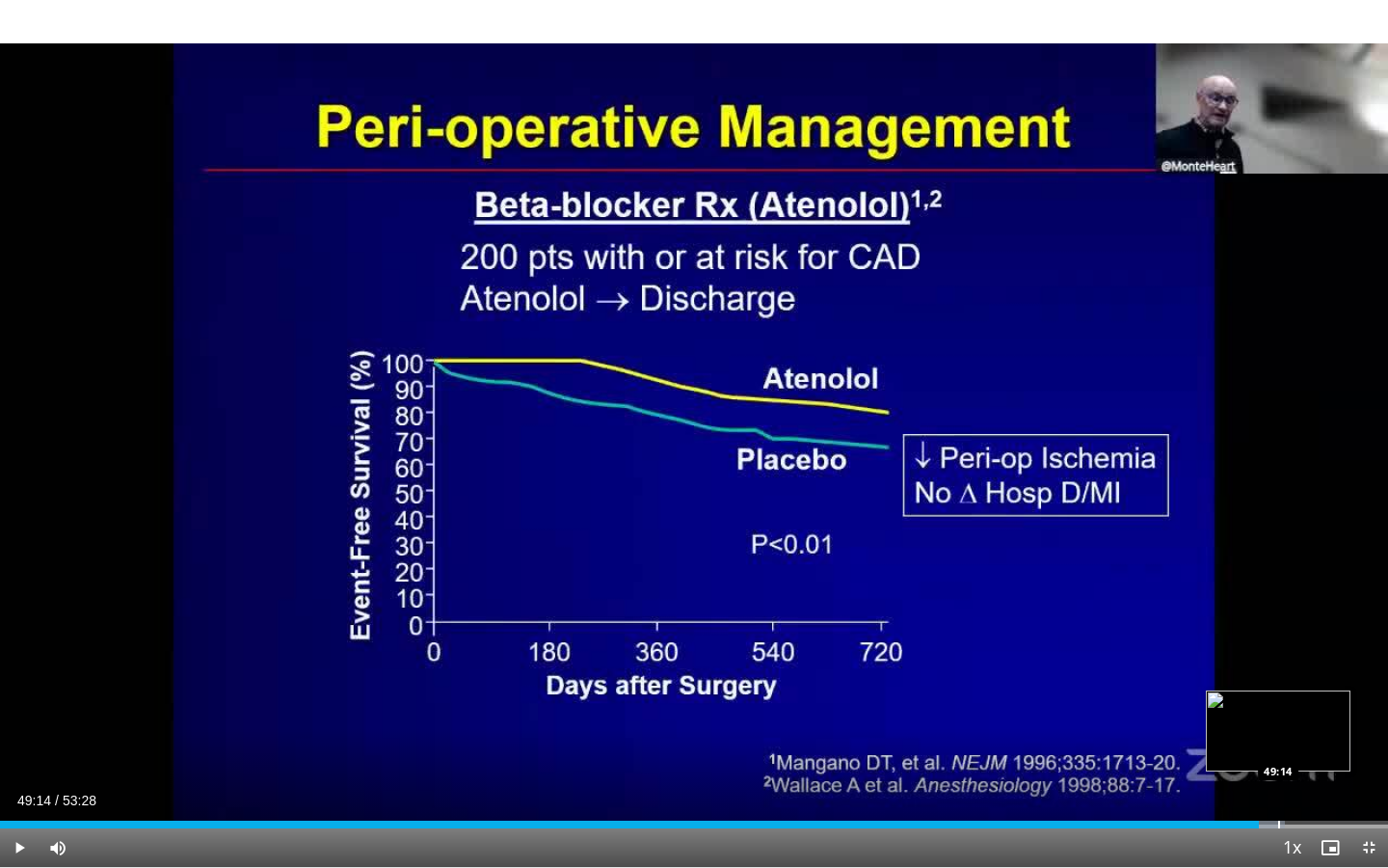
click at [1278, 659] on div "Progress Bar" at bounding box center [1279, 824] width 2 height 8
click at [1288, 659] on div "Progress Bar" at bounding box center [1289, 824] width 2 height 8
click at [1300, 659] on div "Progress Bar" at bounding box center [1301, 824] width 2 height 8
click at [1306, 659] on div "Progress Bar" at bounding box center [1307, 824] width 2 height 8
click at [1342, 659] on div "Progress Bar" at bounding box center [1343, 824] width 2 height 8
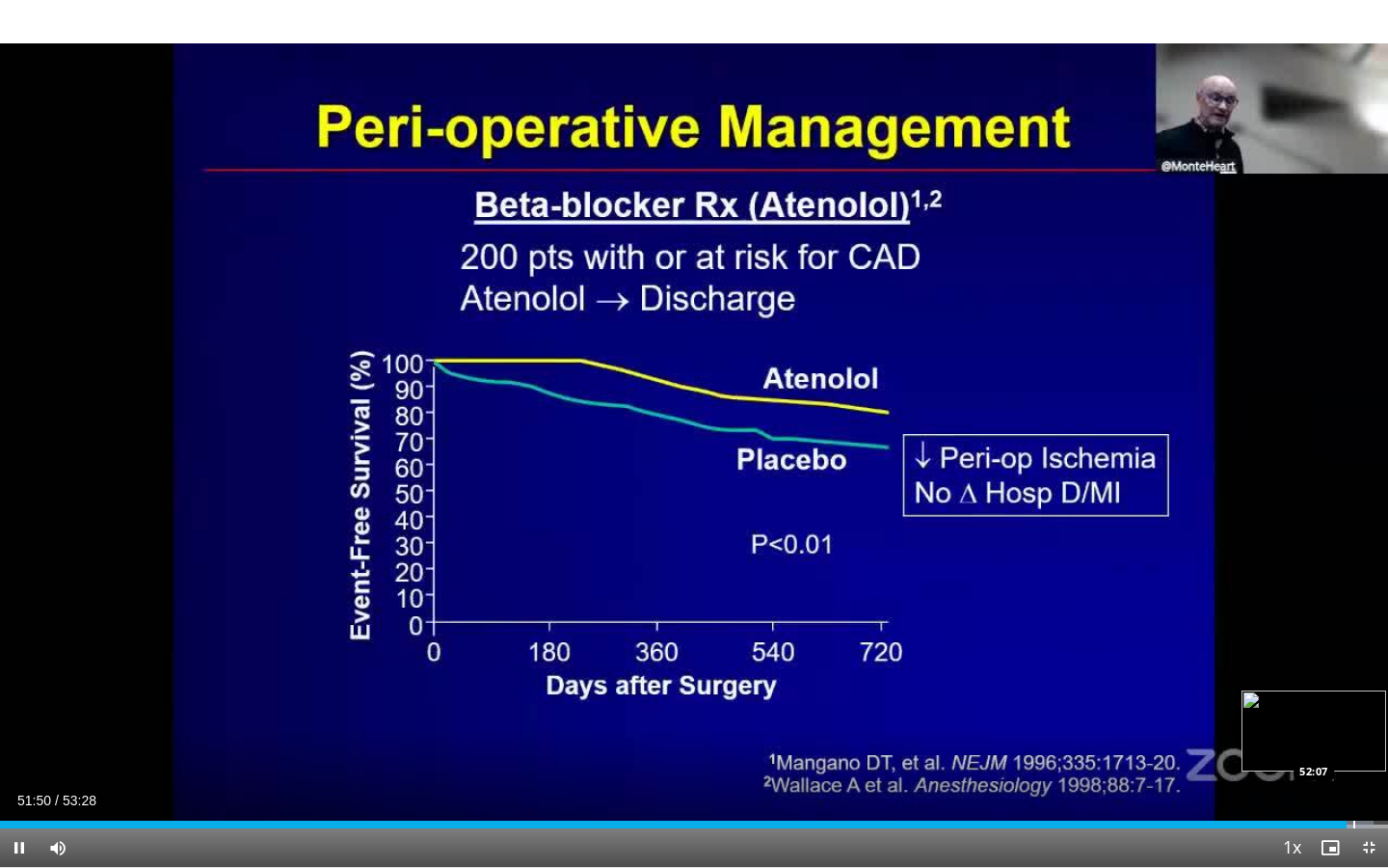
click at [1353, 659] on div "Progress Bar" at bounding box center [1354, 824] width 2 height 8
click at [1376, 659] on div "Progress Bar" at bounding box center [1377, 824] width 2 height 8
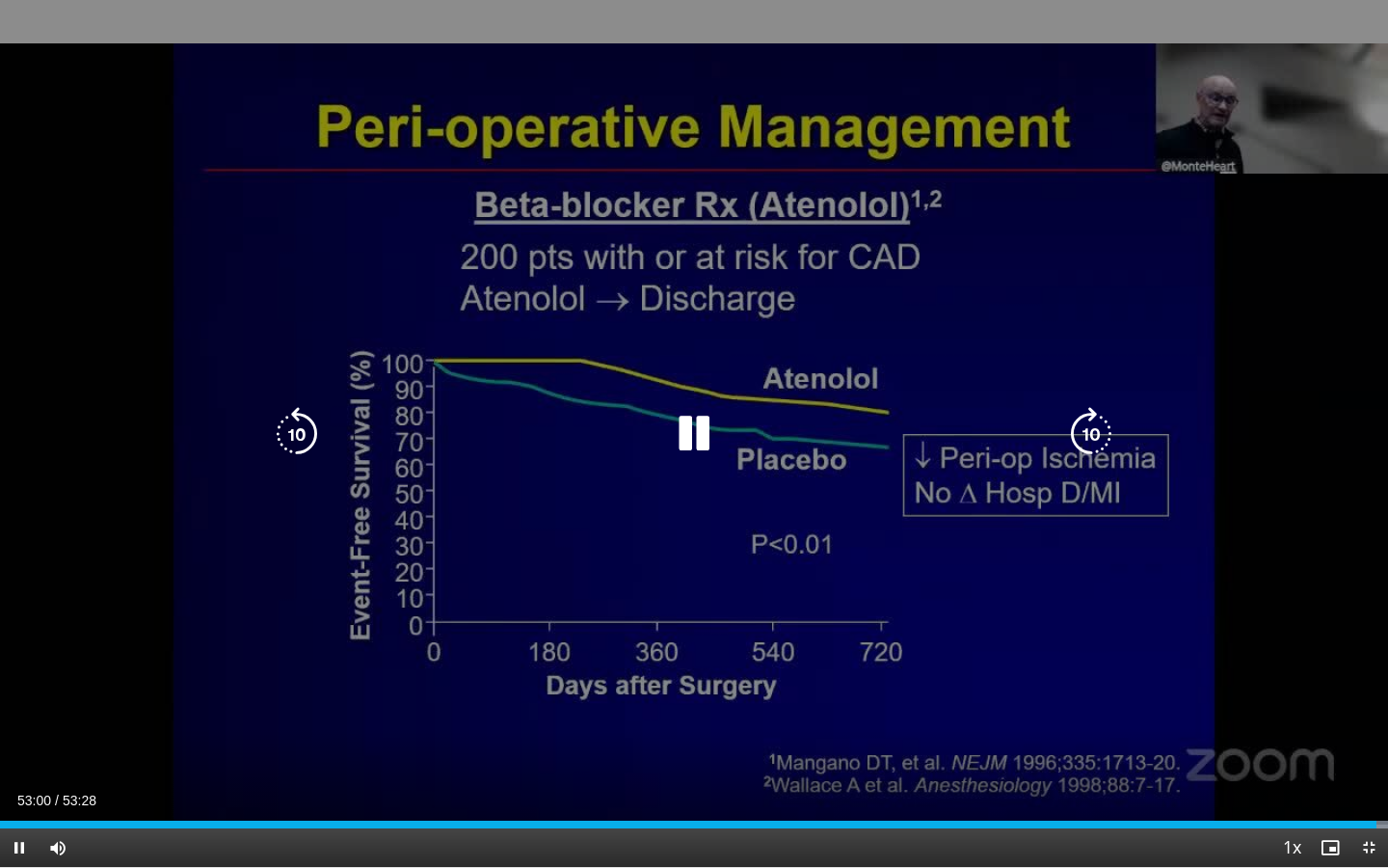
click at [1382, 659] on video-js "**********" at bounding box center [694, 434] width 1388 height 868
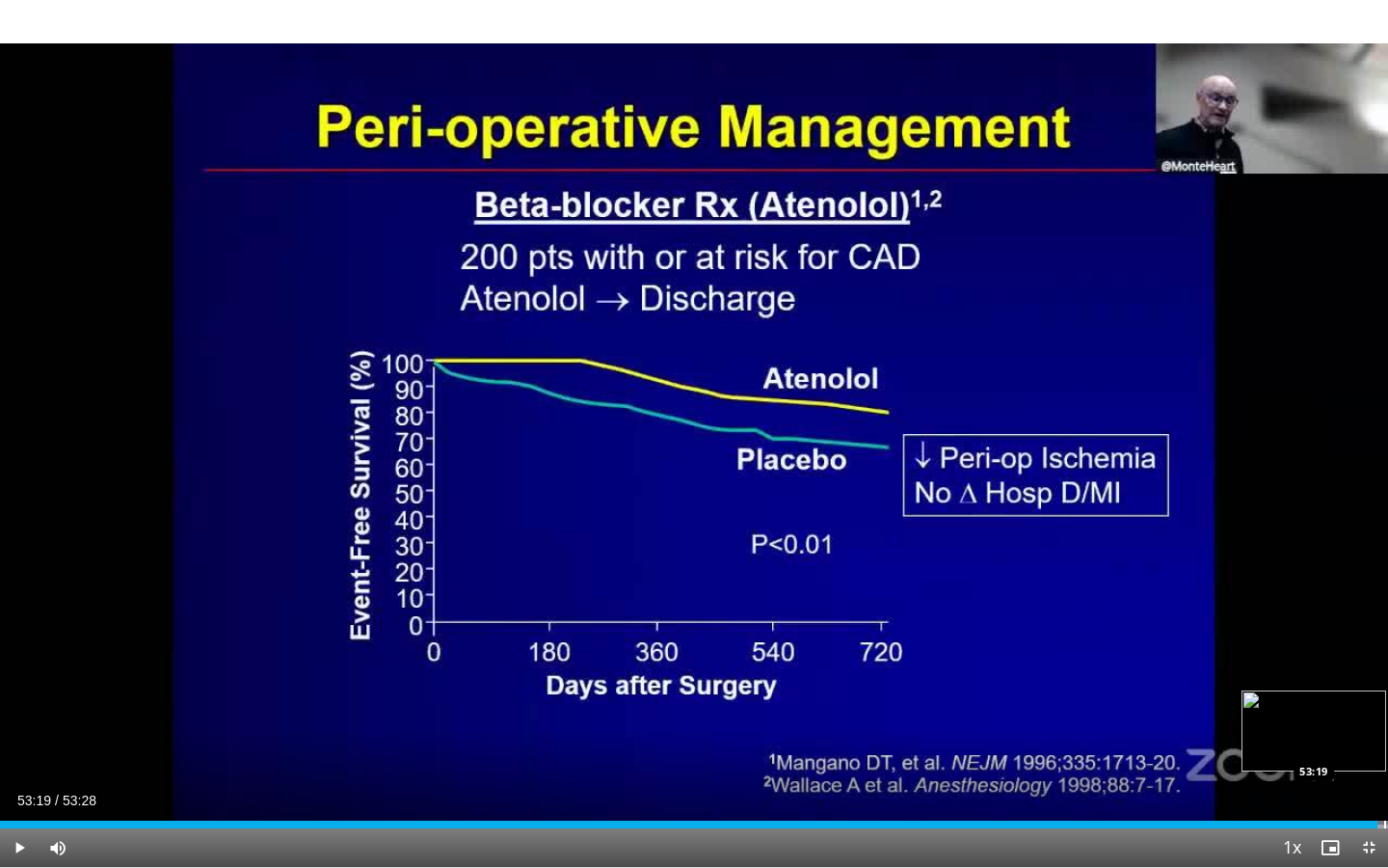
click at [1384, 659] on div "Progress Bar" at bounding box center [1385, 824] width 2 height 8
